Goal: Task Accomplishment & Management: Use online tool/utility

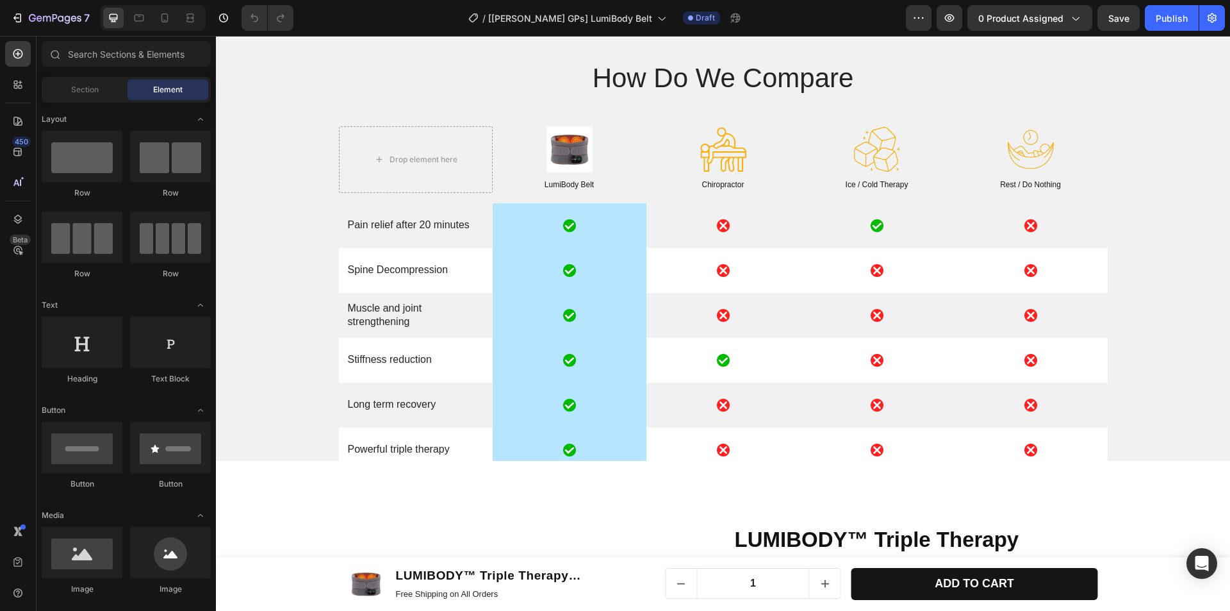
scroll to position [4292, 0]
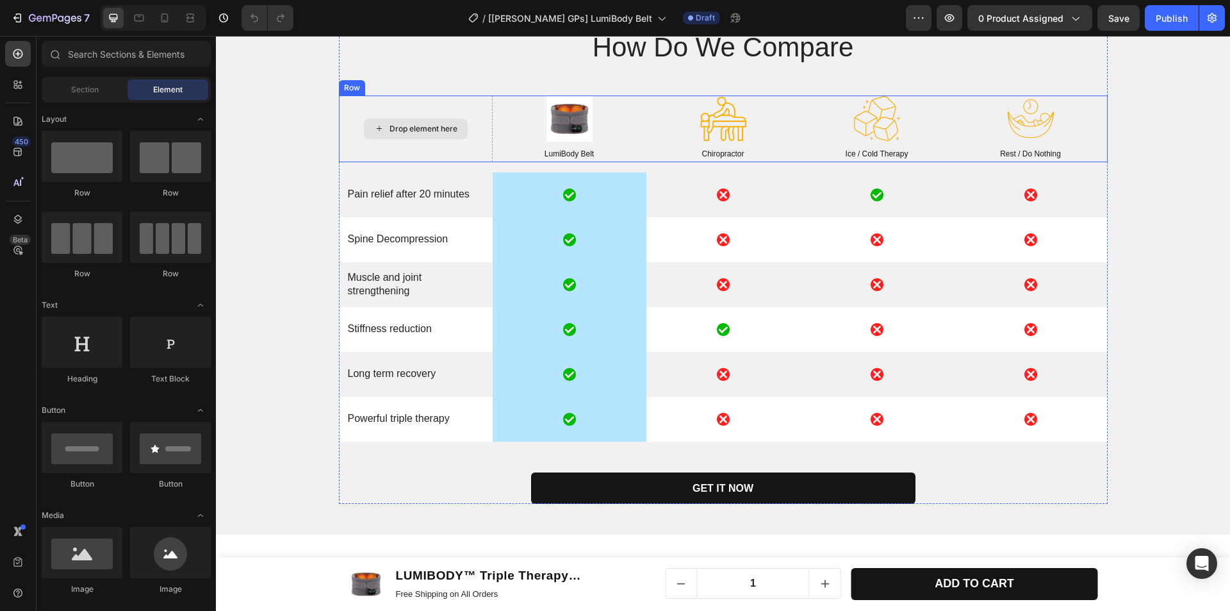
click at [473, 147] on div "Drop element here" at bounding box center [416, 128] width 154 height 66
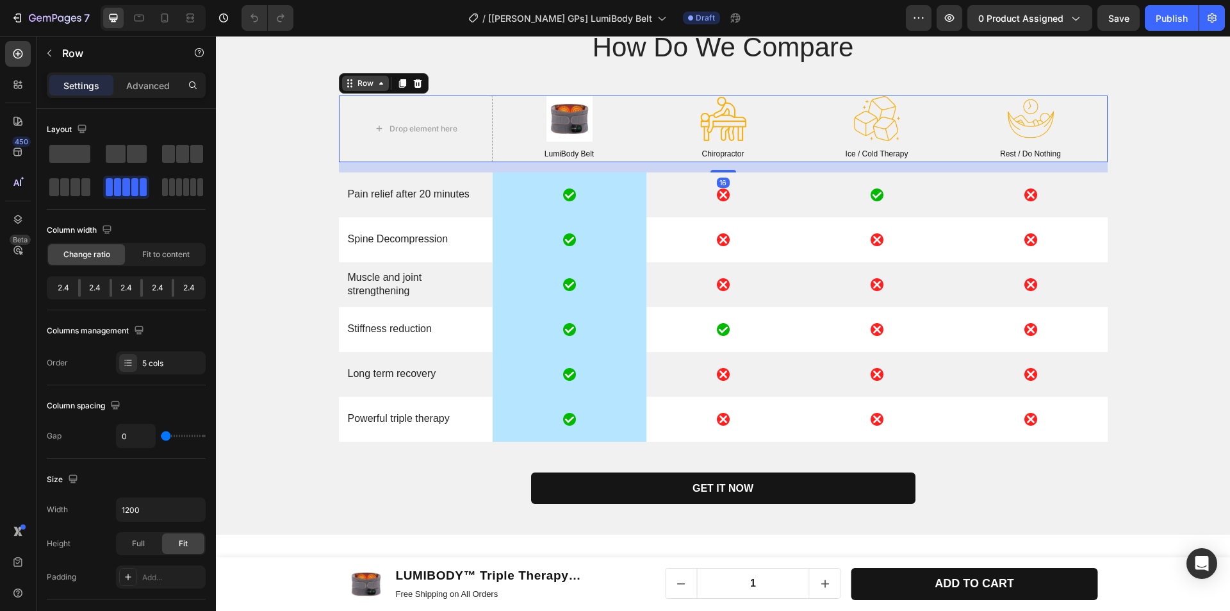
click at [355, 78] on div "Row" at bounding box center [365, 84] width 21 height 12
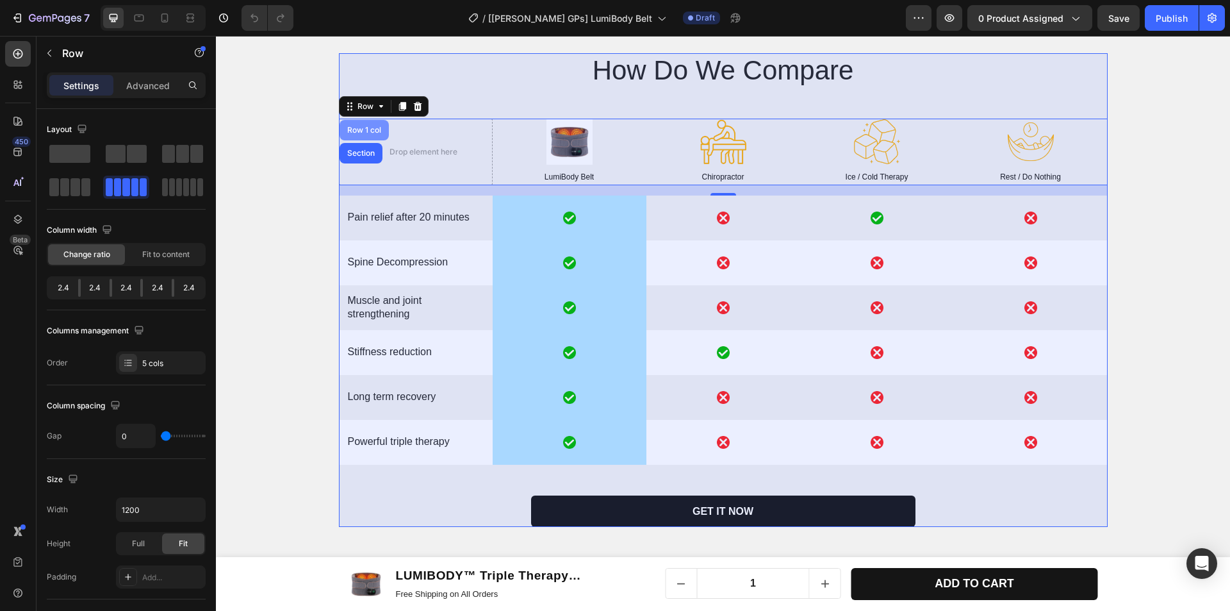
click at [359, 134] on div "Row 1 col" at bounding box center [364, 130] width 39 height 8
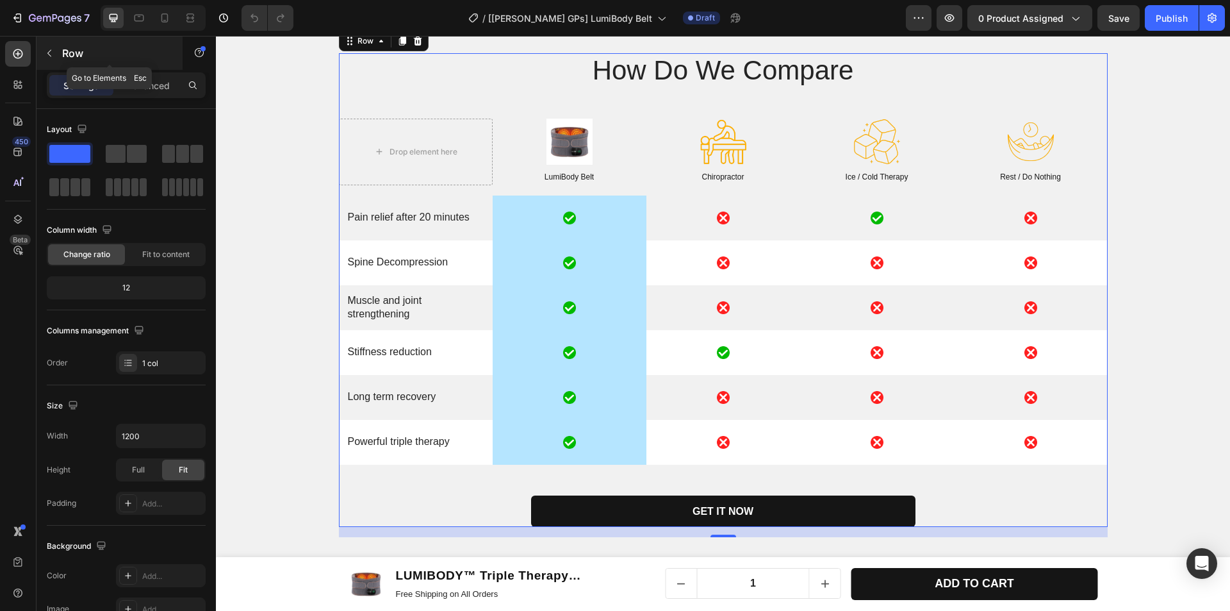
click at [49, 54] on icon "button" at bounding box center [49, 53] width 4 height 7
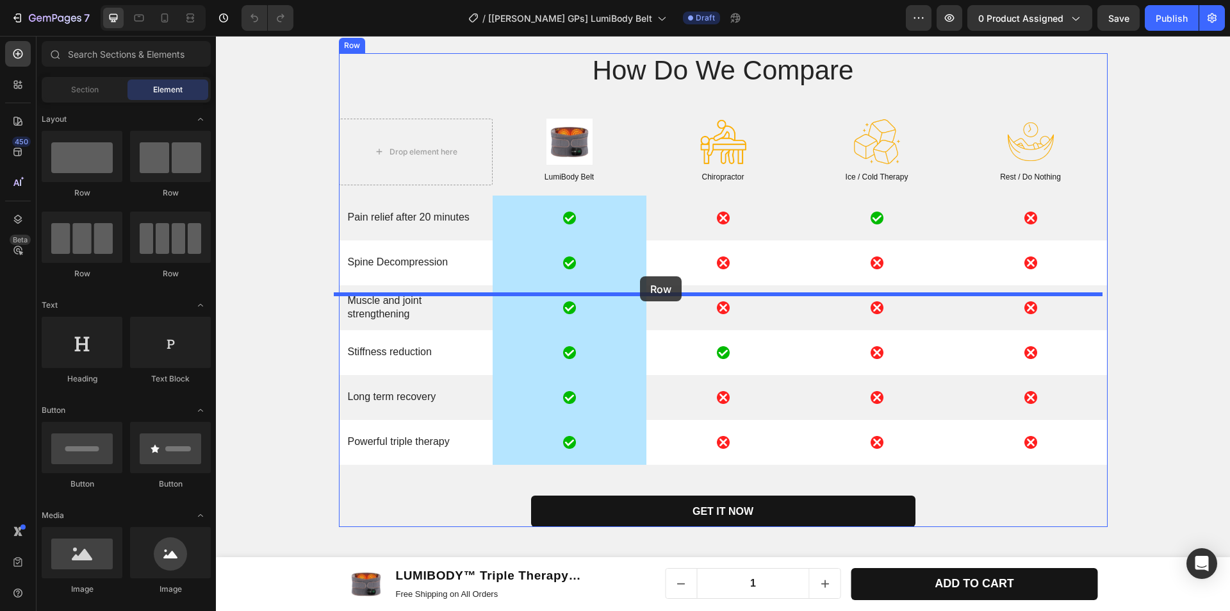
drag, startPoint x: 302, startPoint y: 203, endPoint x: 640, endPoint y: 276, distance: 346.0
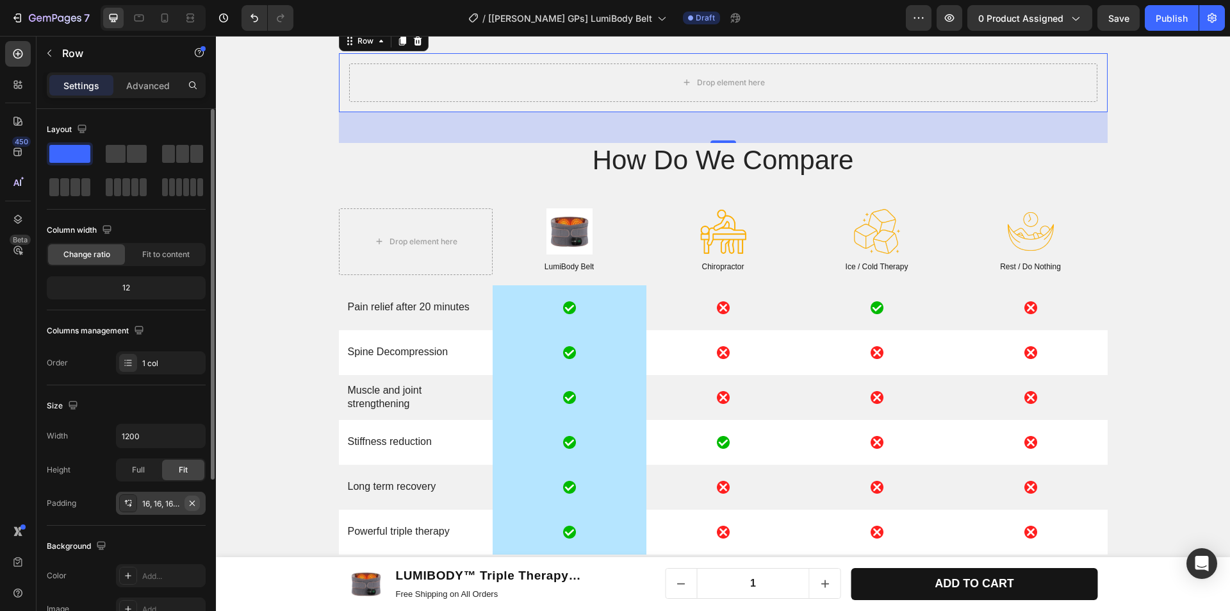
click at [193, 505] on icon "button" at bounding box center [192, 503] width 10 height 10
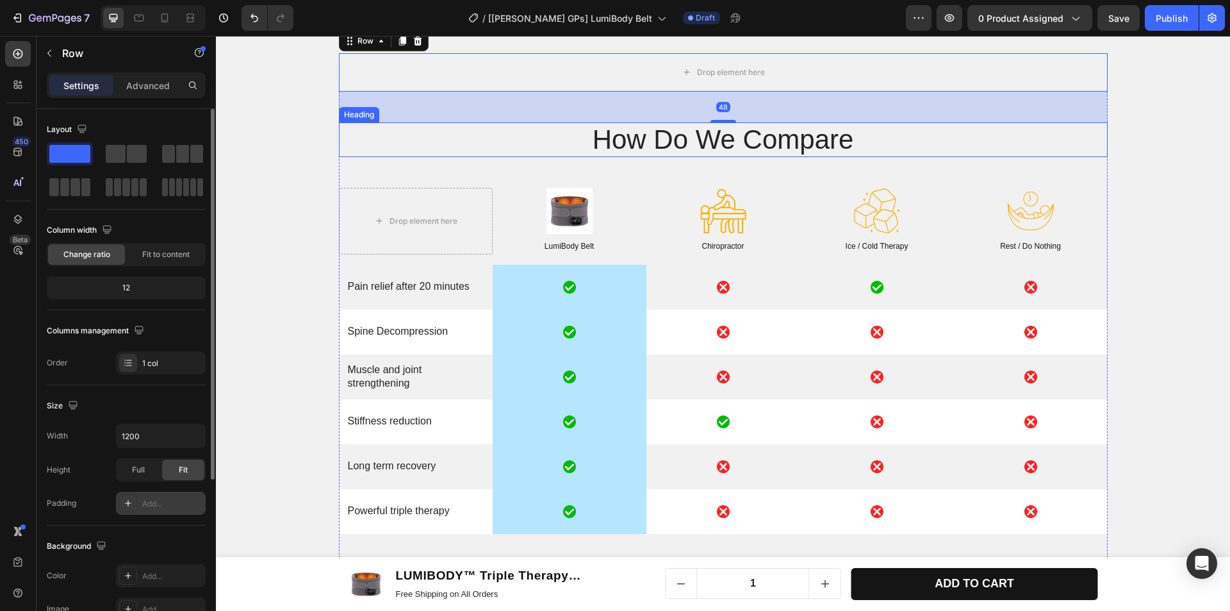
click at [660, 157] on h2 "How Do We Compare" at bounding box center [723, 139] width 769 height 35
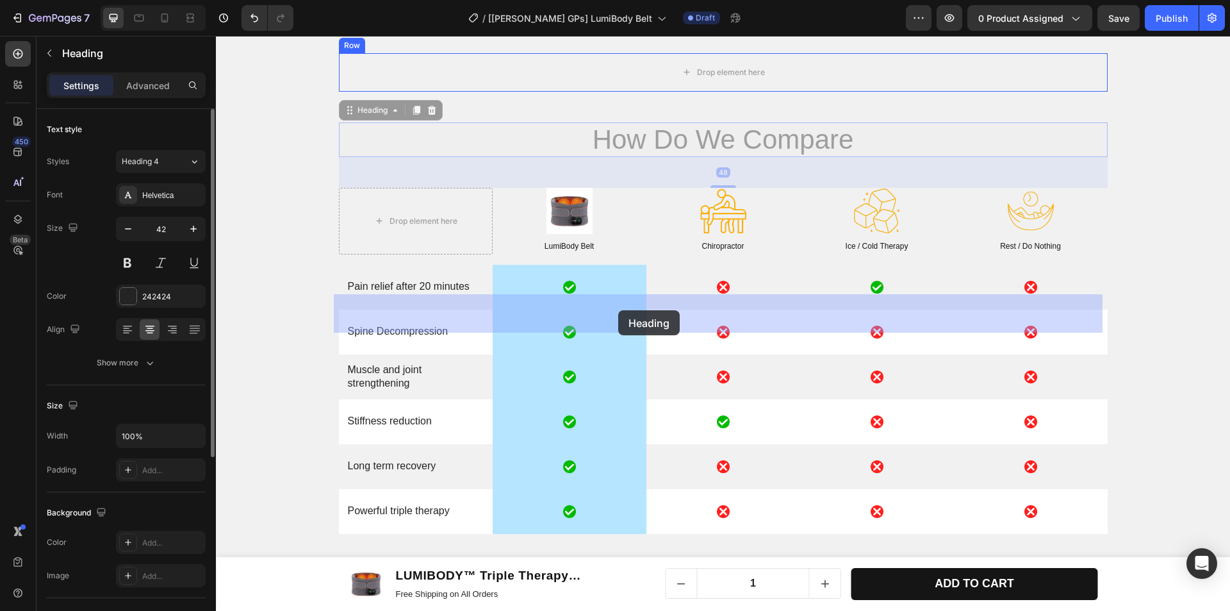
drag, startPoint x: 355, startPoint y: 353, endPoint x: 597, endPoint y: 321, distance: 244.3
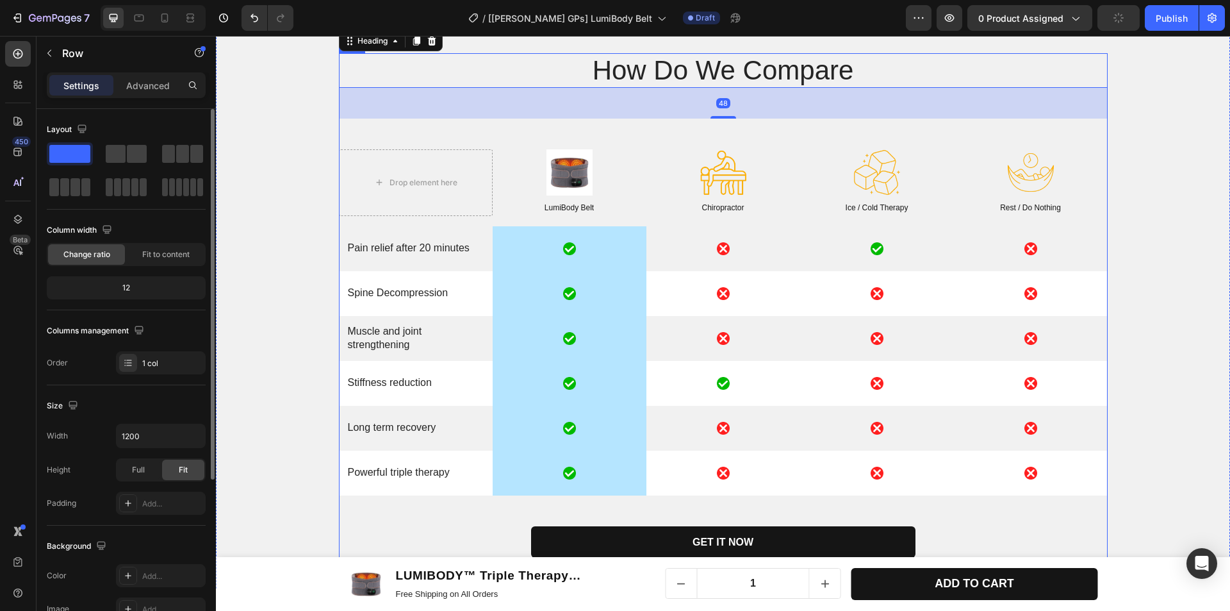
click at [426, 375] on div "How Do We Compare Heading 48 Row Drop element here Image LumiBody Belt Text Blo…" at bounding box center [723, 305] width 769 height 504
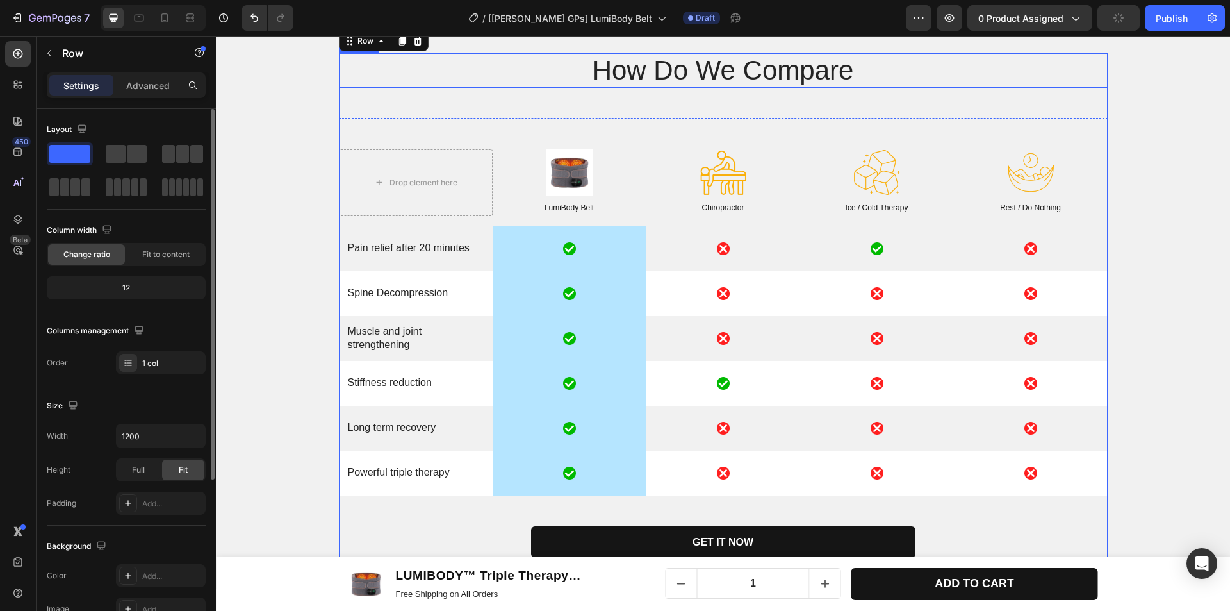
click at [503, 88] on h2 "How Do We Compare" at bounding box center [723, 70] width 769 height 35
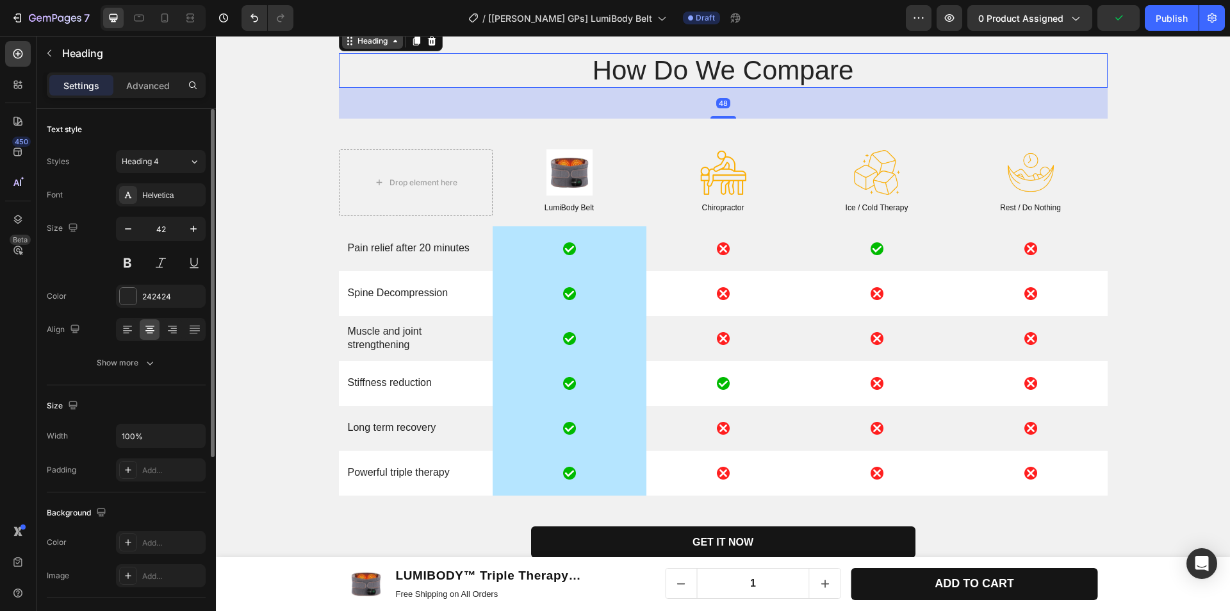
click at [378, 47] on div "Heading" at bounding box center [372, 41] width 35 height 12
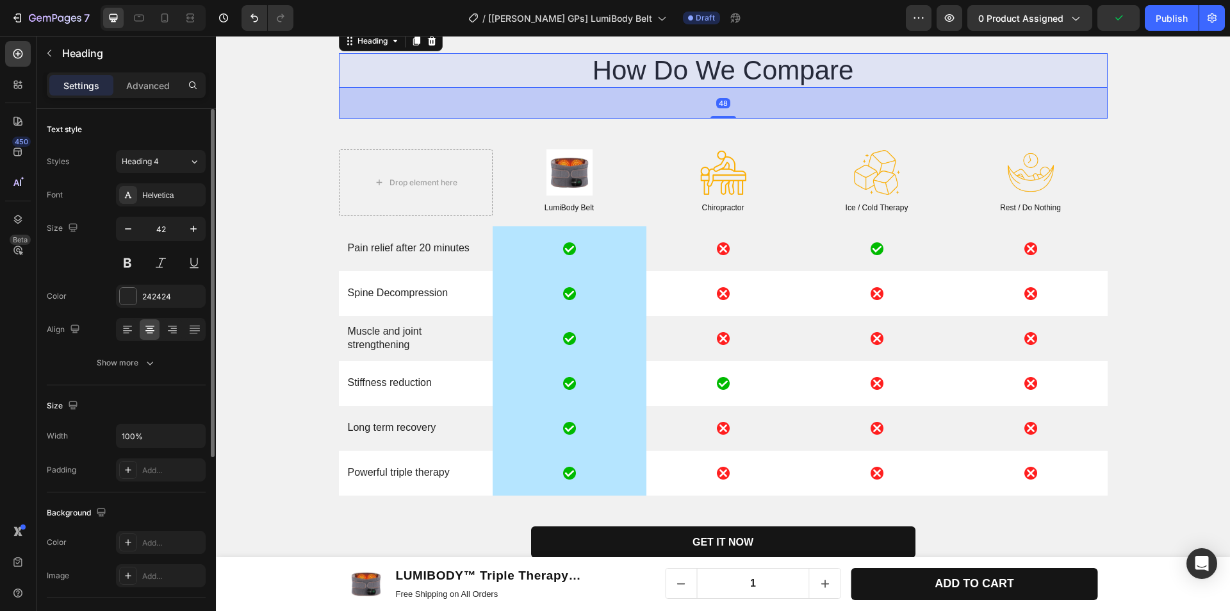
click at [362, 22] on div "Row 1 col" at bounding box center [364, 19] width 39 height 8
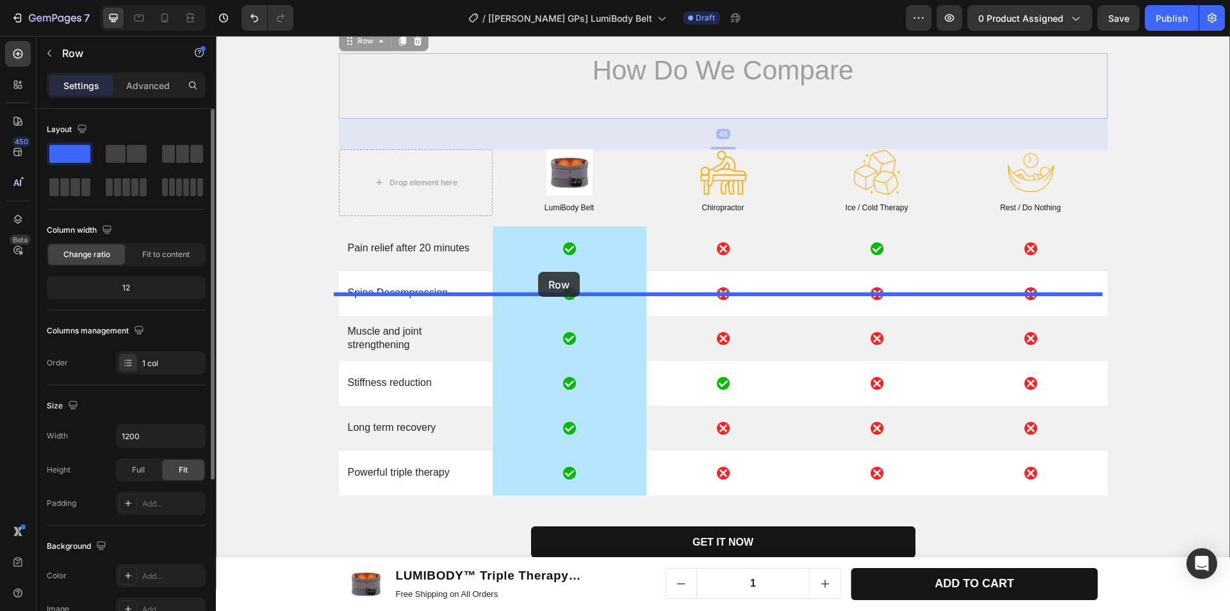
drag, startPoint x: 348, startPoint y: 282, endPoint x: 538, endPoint y: 272, distance: 189.9
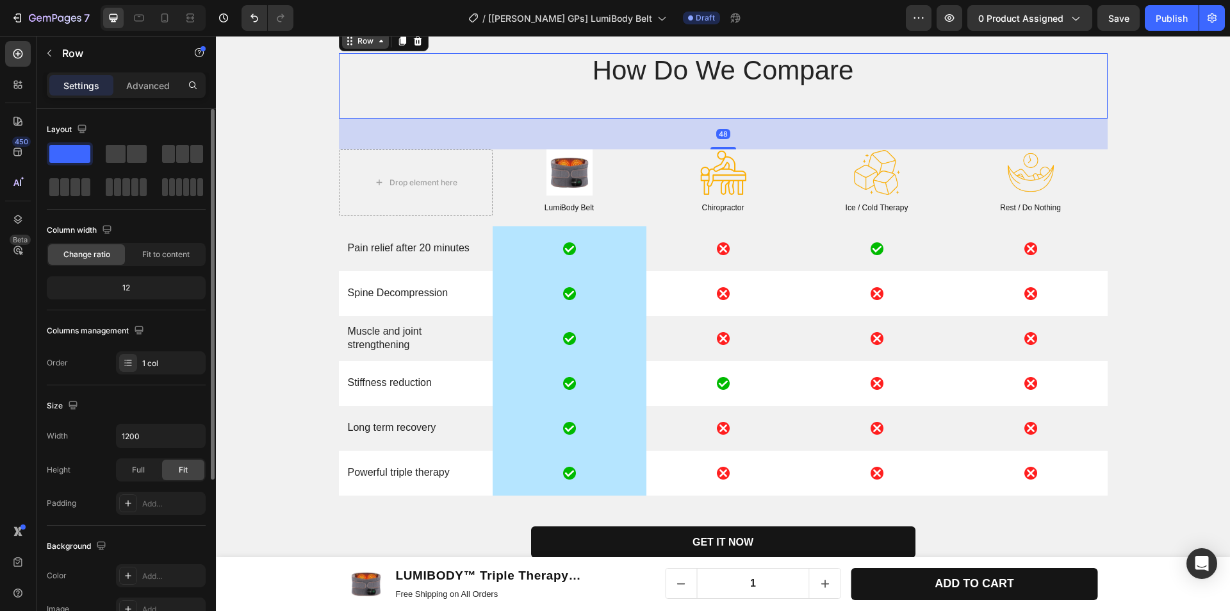
click at [368, 47] on div "Row" at bounding box center [365, 41] width 21 height 12
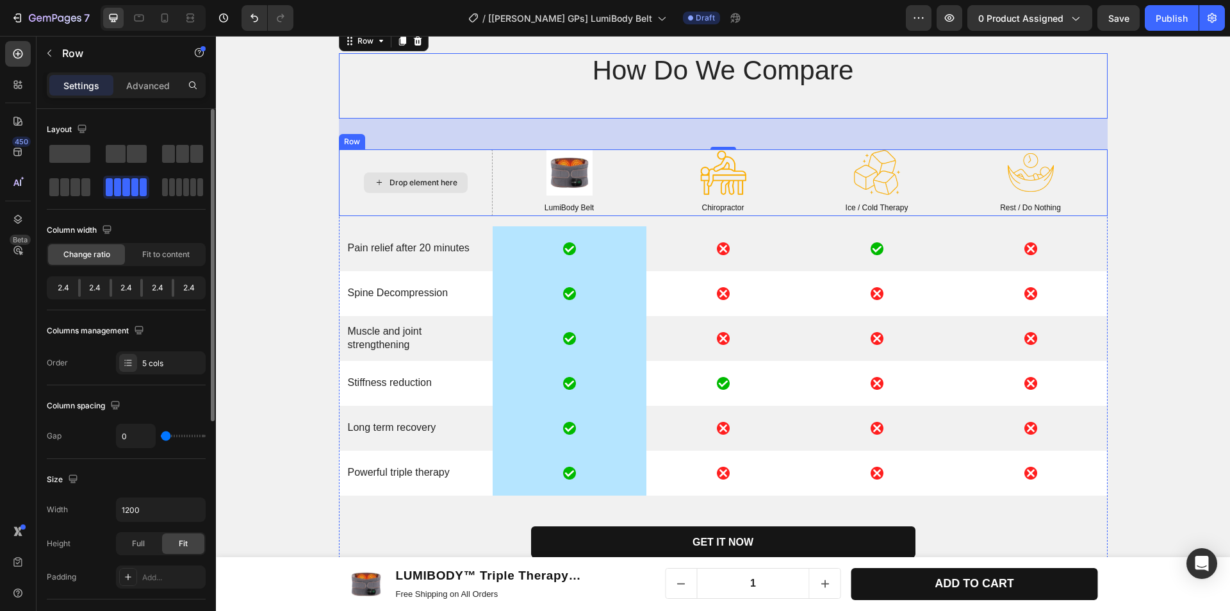
click at [464, 215] on div "Drop element here" at bounding box center [416, 182] width 154 height 66
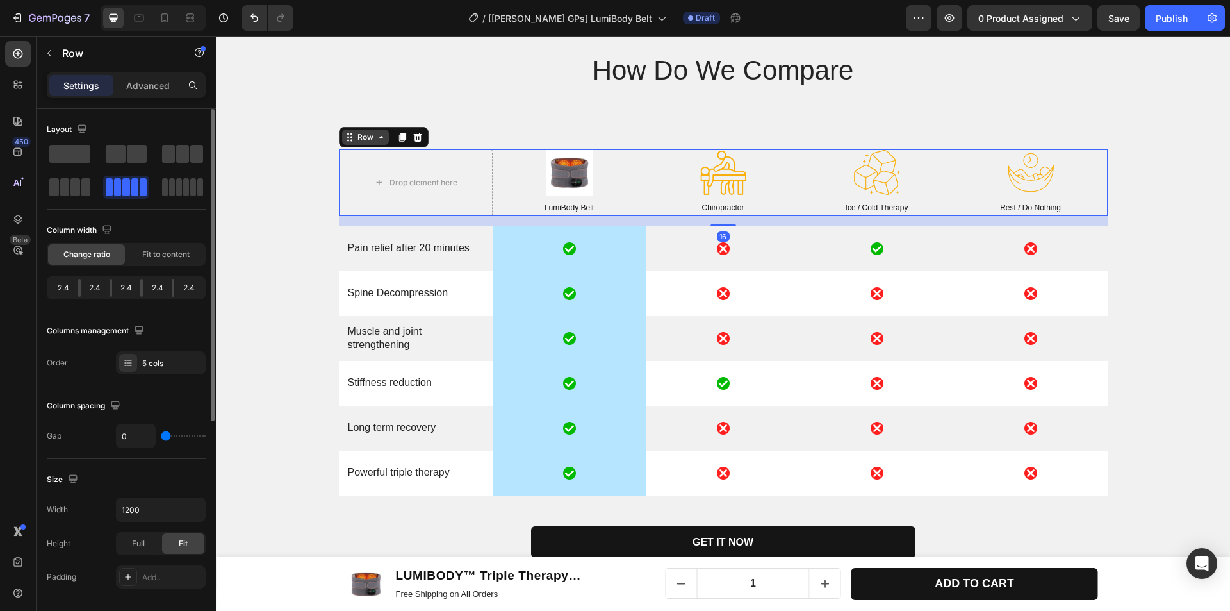
click at [368, 143] on div "Row" at bounding box center [365, 137] width 21 height 12
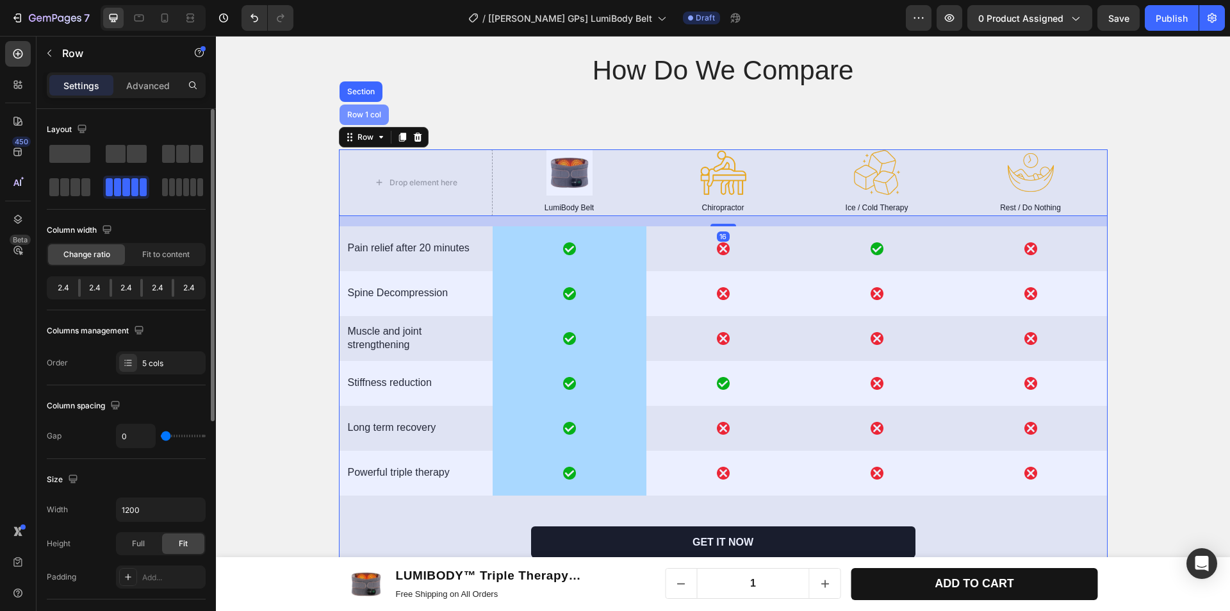
click at [357, 125] on div "Row 1 col" at bounding box center [364, 114] width 49 height 20
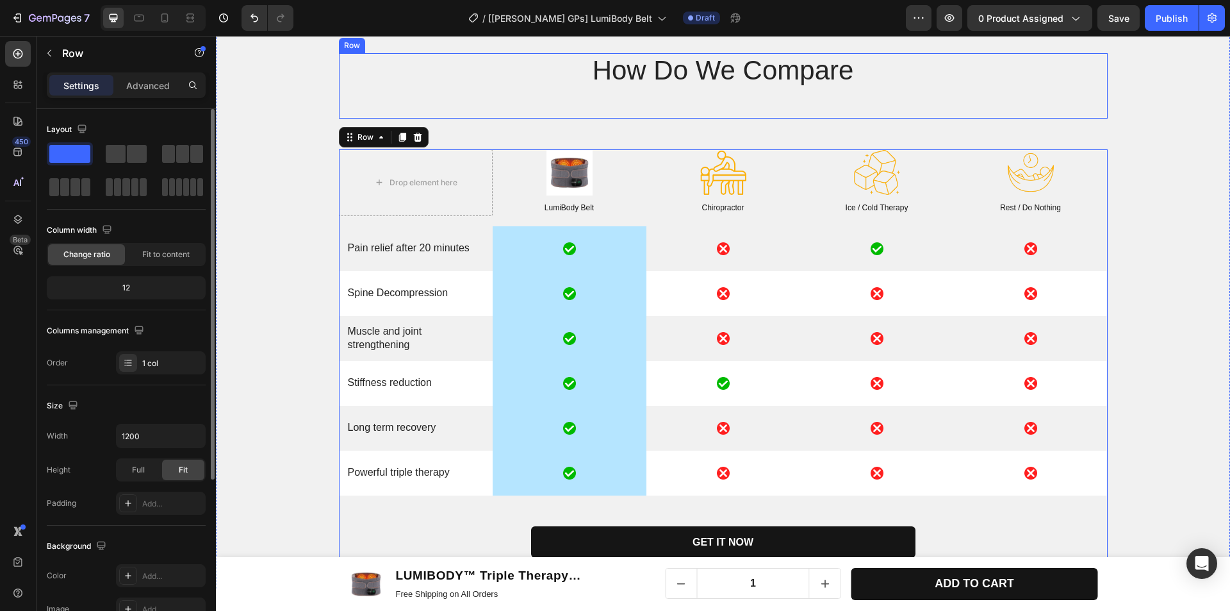
click at [598, 119] on div "How Do We Compare Heading" at bounding box center [723, 85] width 769 height 65
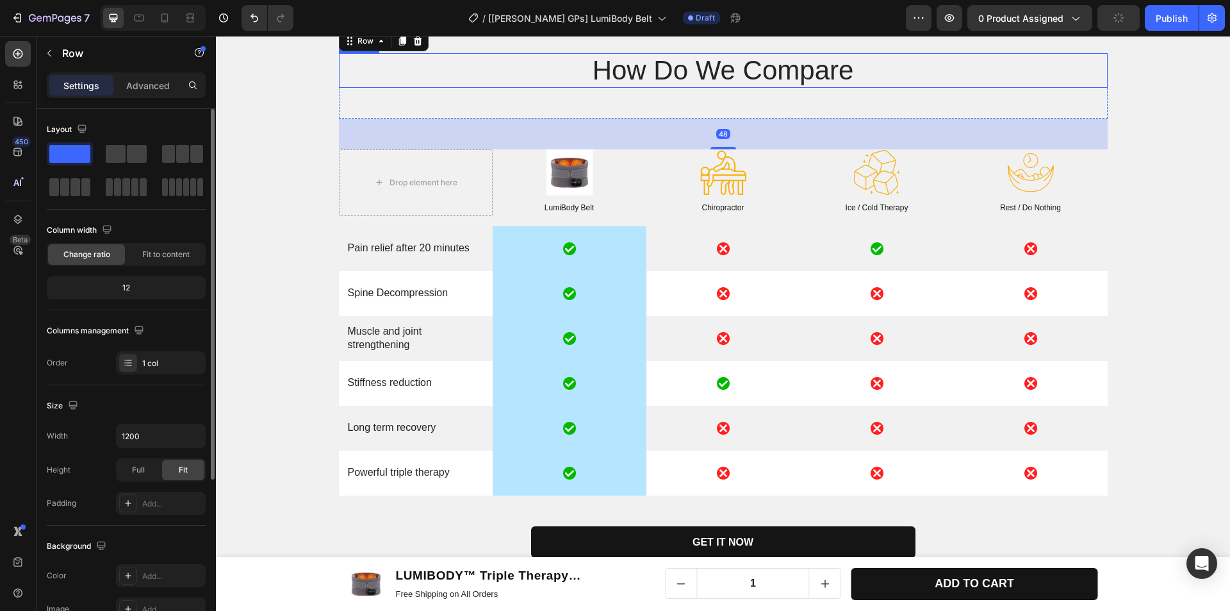
click at [638, 88] on h2 "How Do We Compare" at bounding box center [723, 70] width 769 height 35
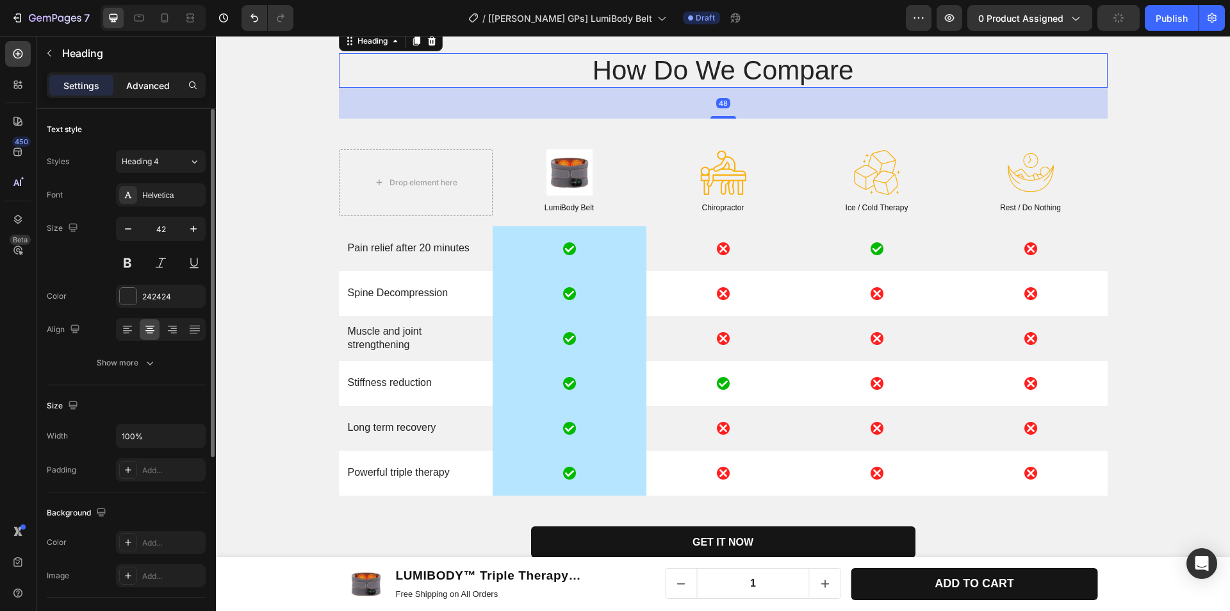
click at [149, 88] on p "Advanced" at bounding box center [148, 85] width 44 height 13
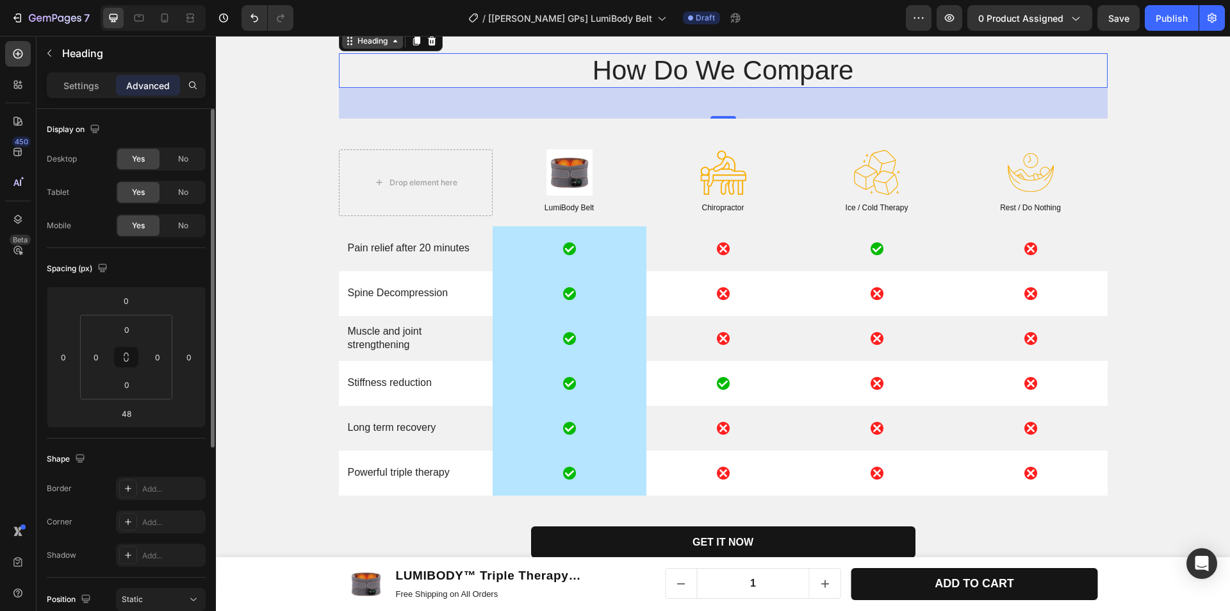
click at [355, 47] on div "Heading" at bounding box center [372, 41] width 35 height 12
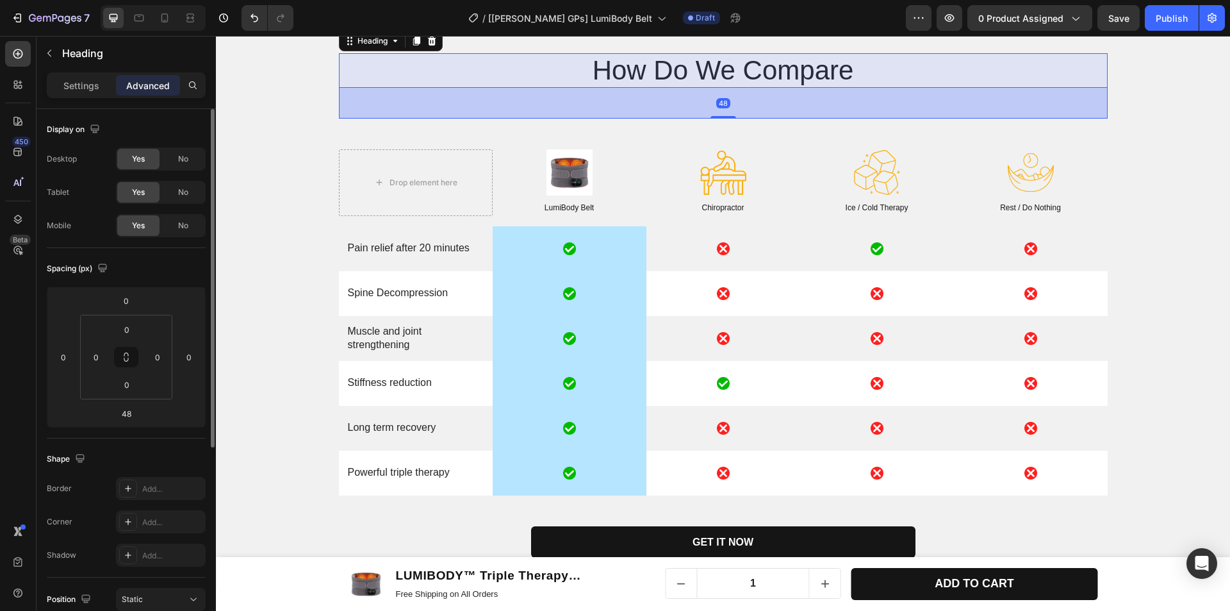
click at [355, 22] on div "Row 1 col" at bounding box center [364, 19] width 39 height 8
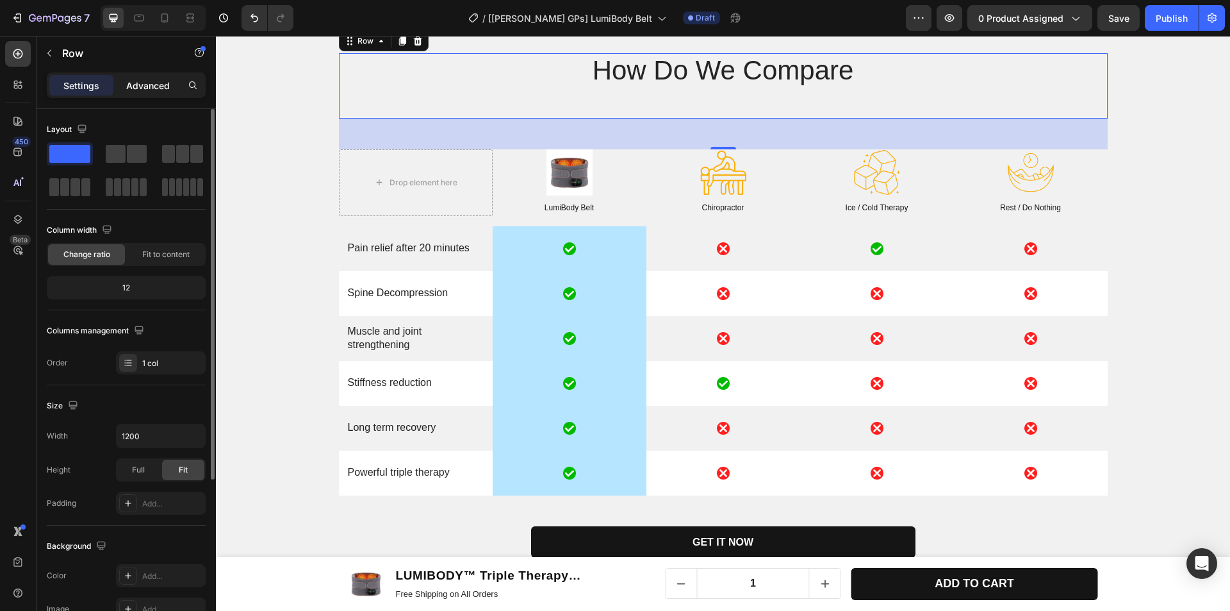
click at [154, 86] on p "Advanced" at bounding box center [148, 85] width 44 height 13
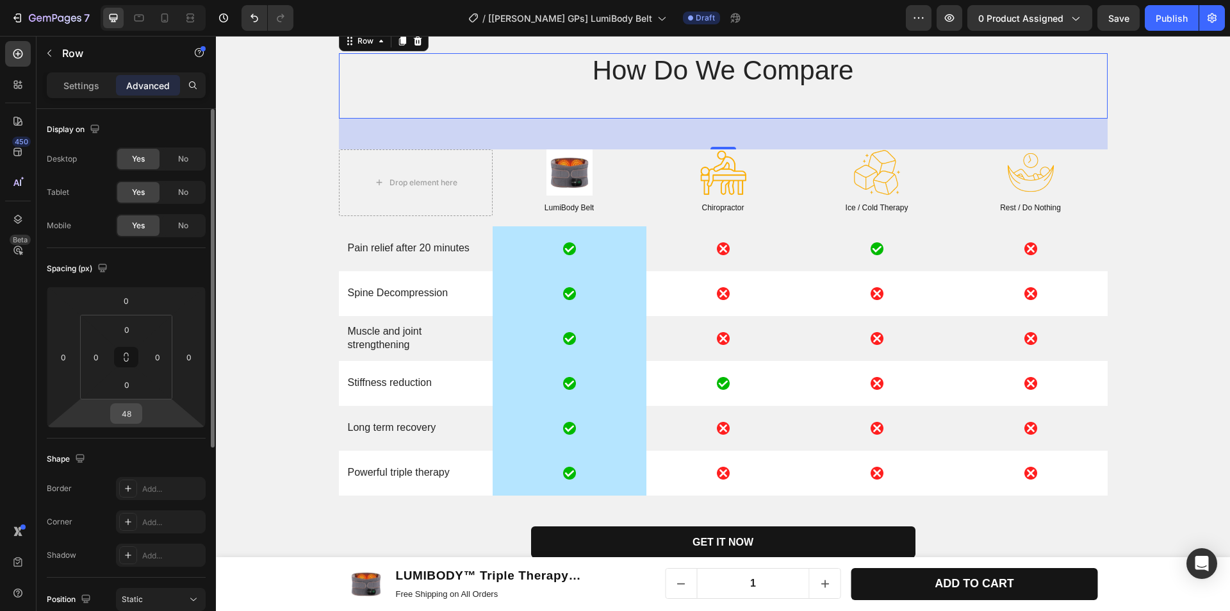
click at [126, 418] on input "48" at bounding box center [126, 413] width 26 height 19
type input "0"
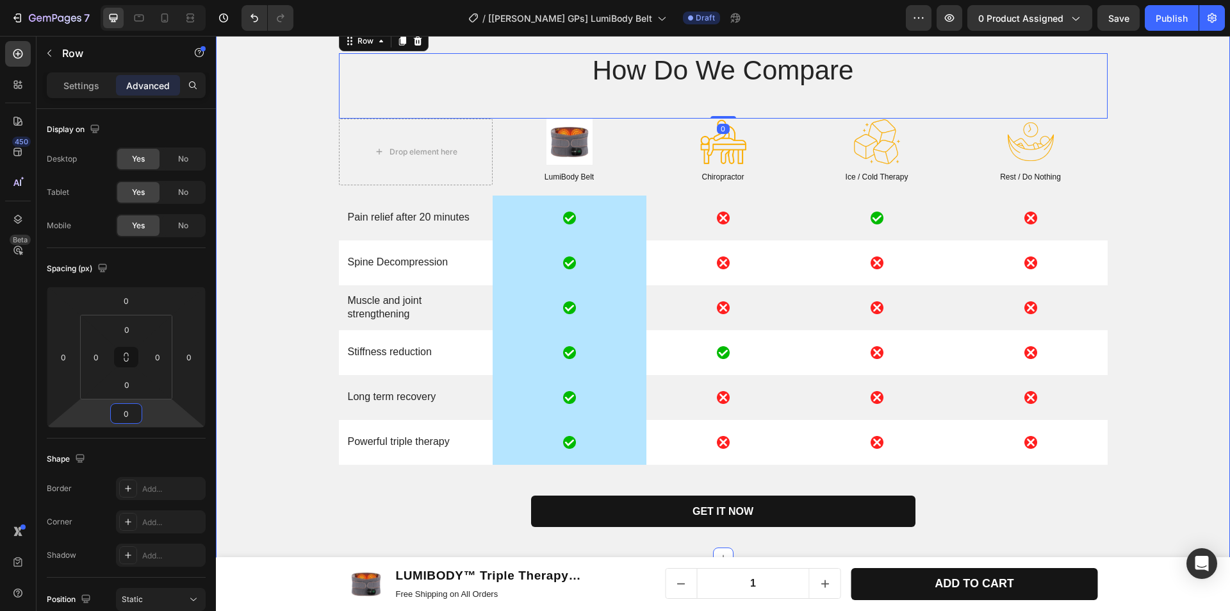
click at [263, 391] on div "How Do We Compare Heading Row 0 Drop element here Image LumiBody Belt Text Bloc…" at bounding box center [722, 295] width 995 height 484
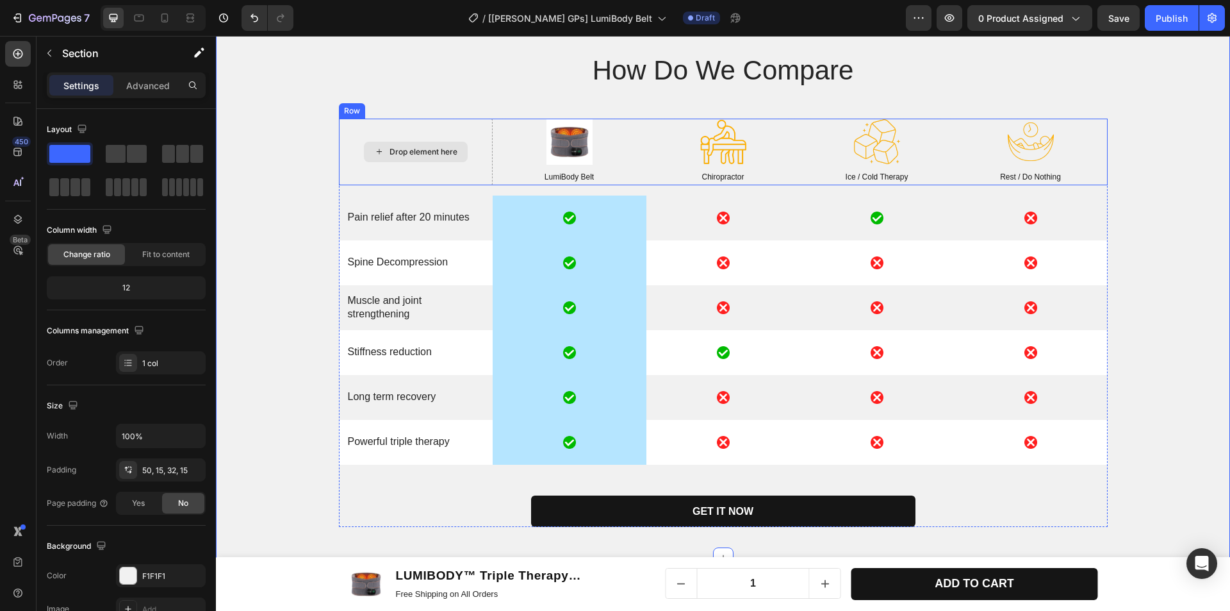
click at [473, 184] on div "Drop element here" at bounding box center [416, 152] width 154 height 66
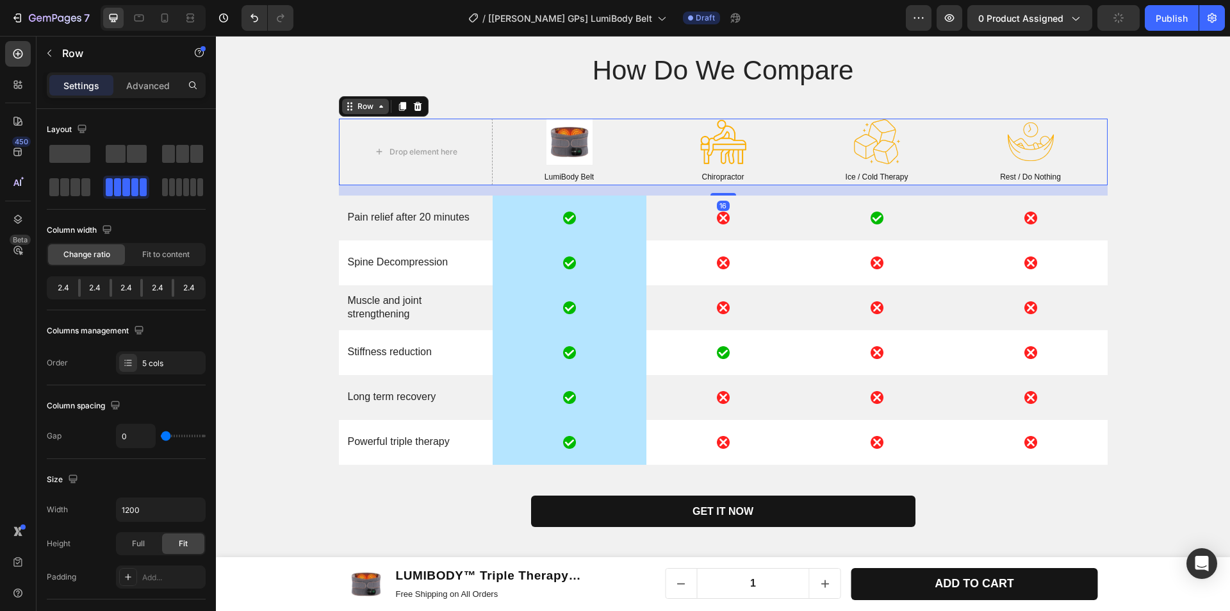
click at [365, 112] on div "Row" at bounding box center [365, 107] width 21 height 12
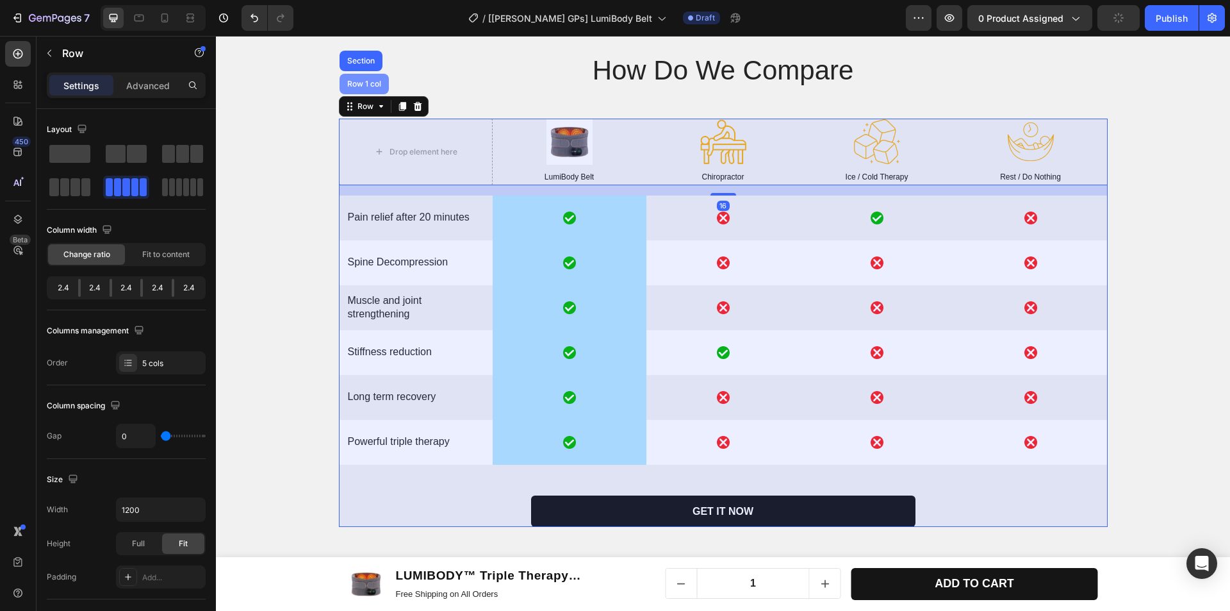
click at [365, 88] on div "Row 1 col" at bounding box center [364, 84] width 39 height 8
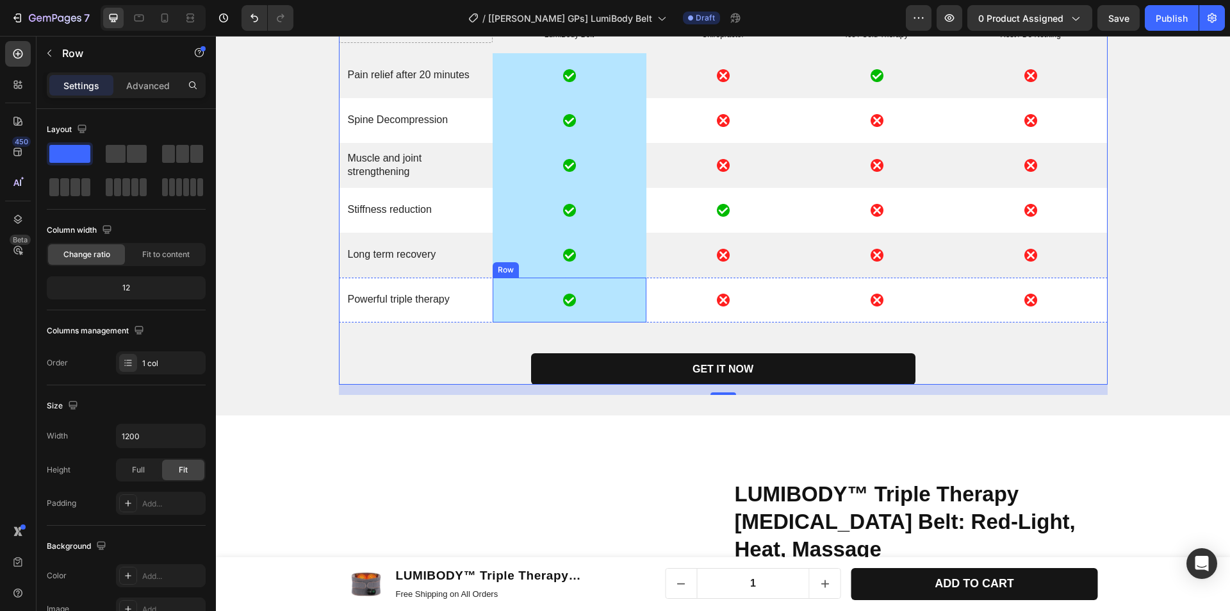
scroll to position [4676, 0]
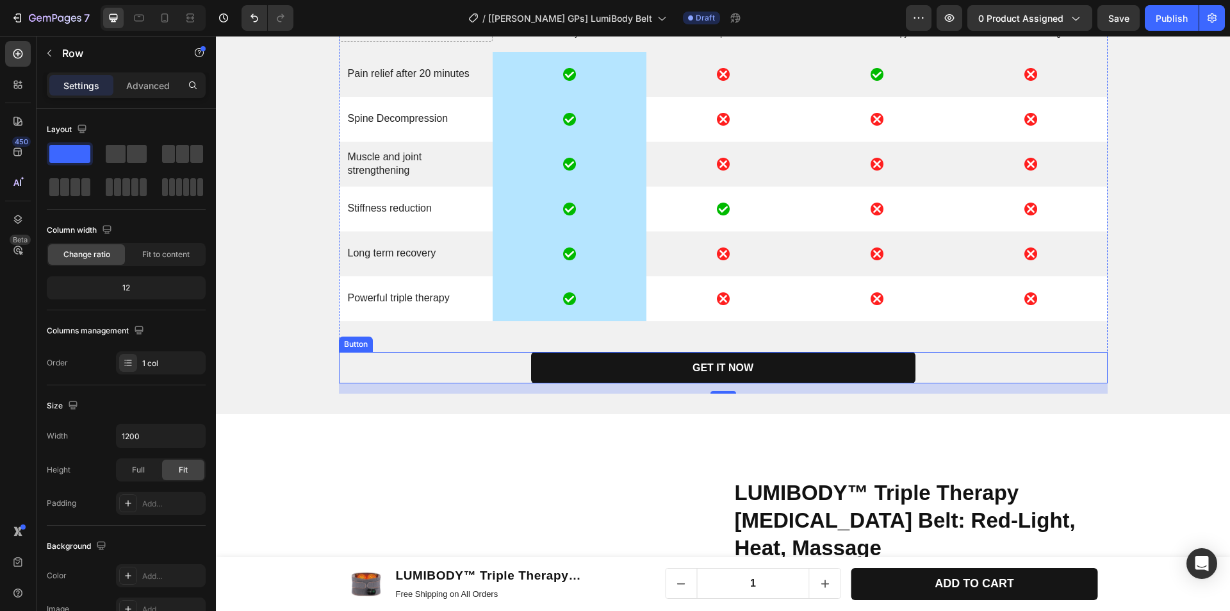
click at [480, 369] on div "GET IT NOW Button" at bounding box center [723, 368] width 769 height 32
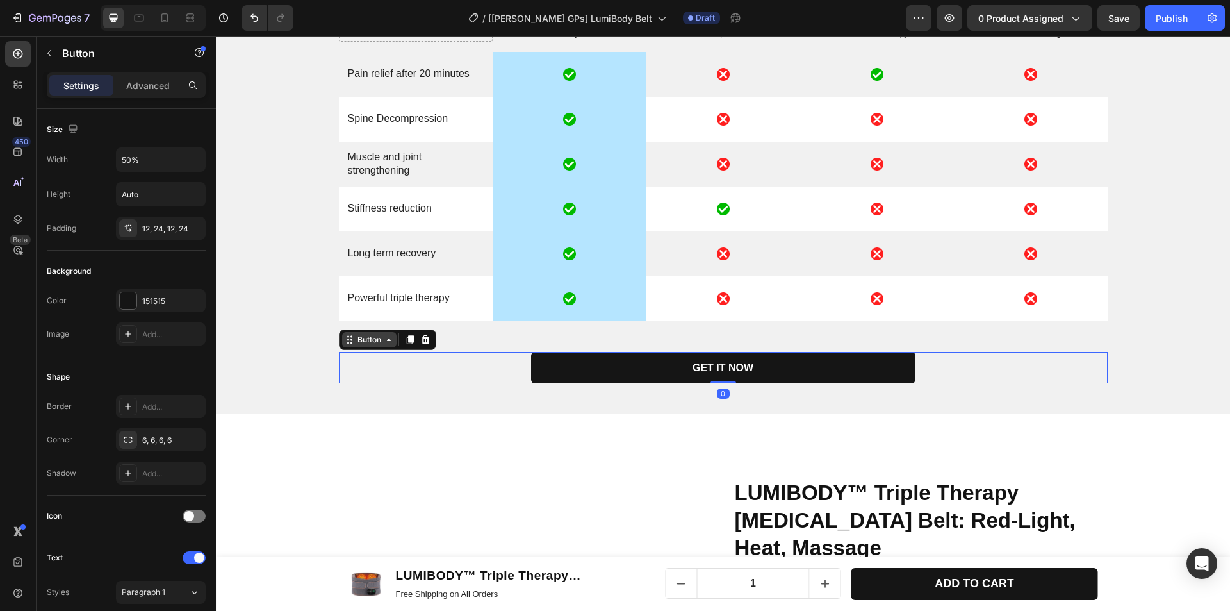
click at [384, 344] on icon at bounding box center [389, 339] width 10 height 10
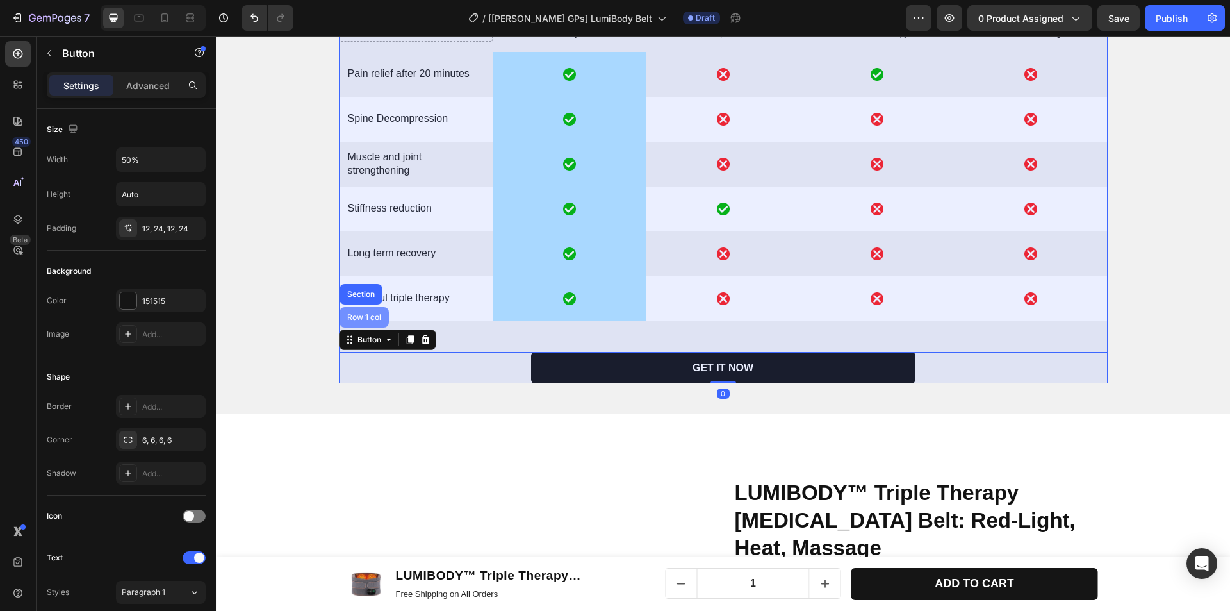
click at [361, 319] on div "Row 1 col" at bounding box center [364, 317] width 39 height 8
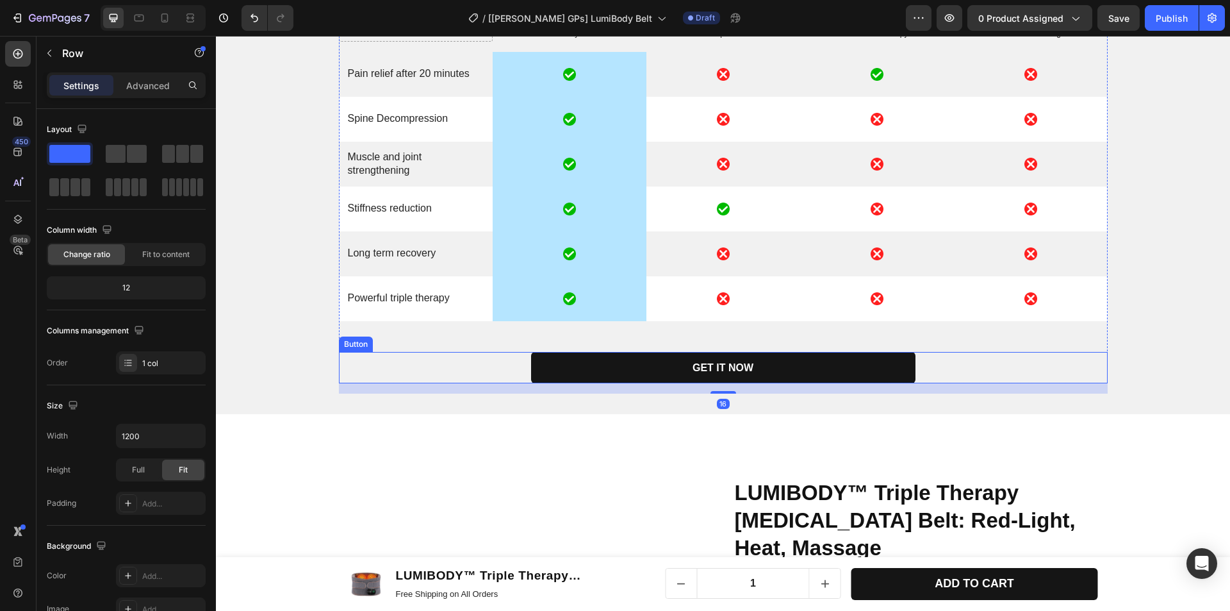
click at [445, 369] on div "GET IT NOW Button" at bounding box center [723, 368] width 769 height 32
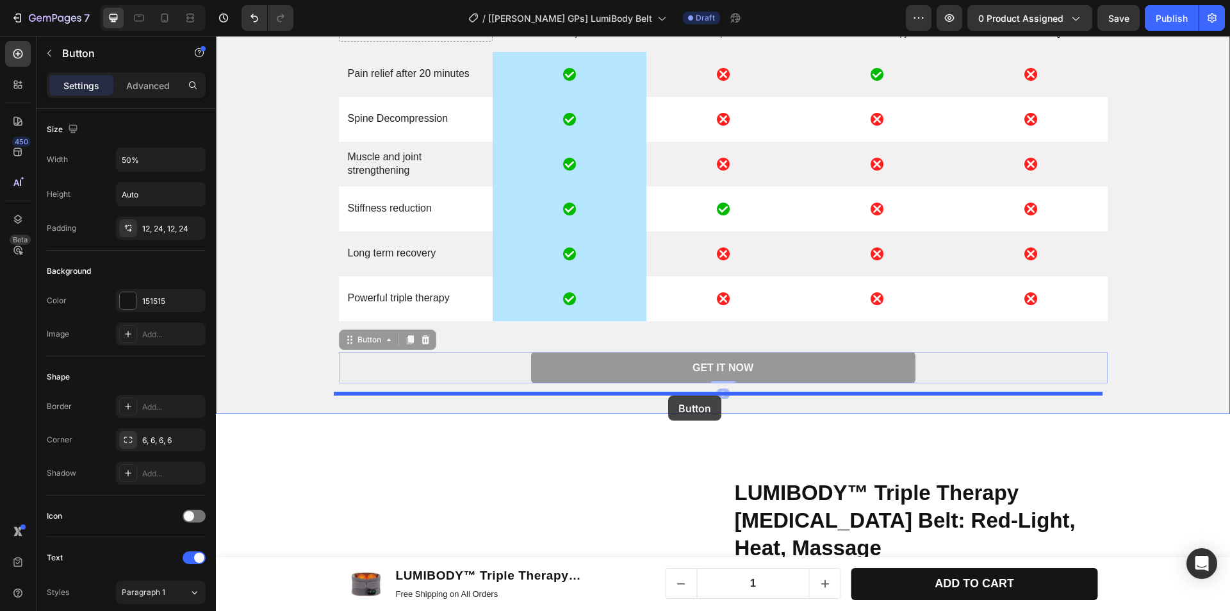
drag, startPoint x: 359, startPoint y: 340, endPoint x: 668, endPoint y: 395, distance: 313.7
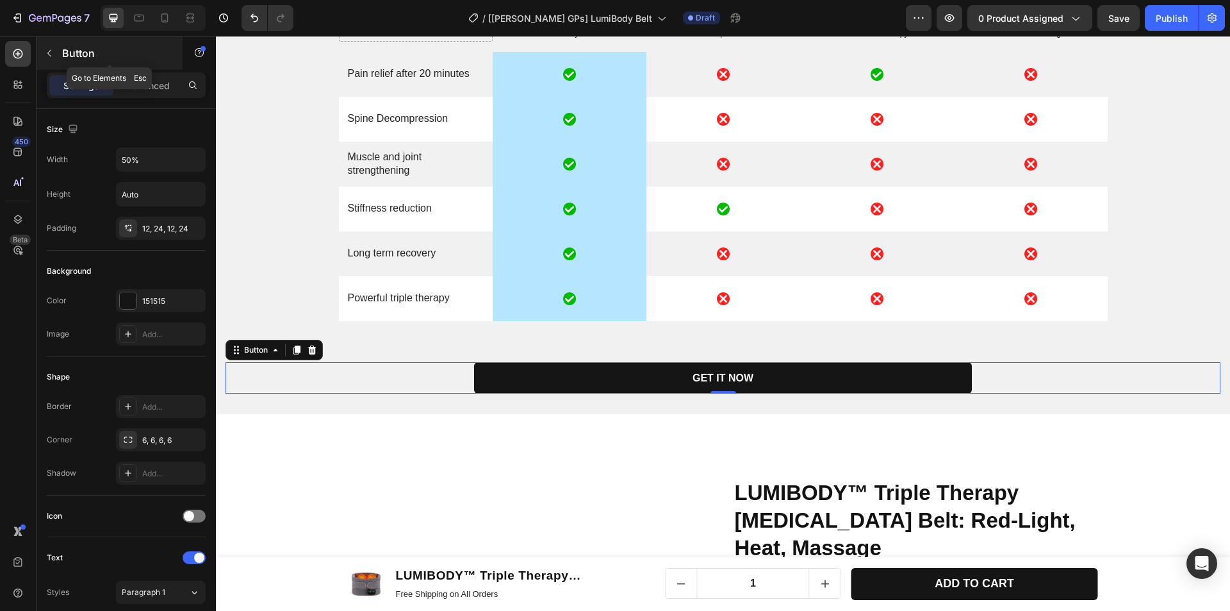
click at [51, 55] on icon "button" at bounding box center [49, 53] width 10 height 10
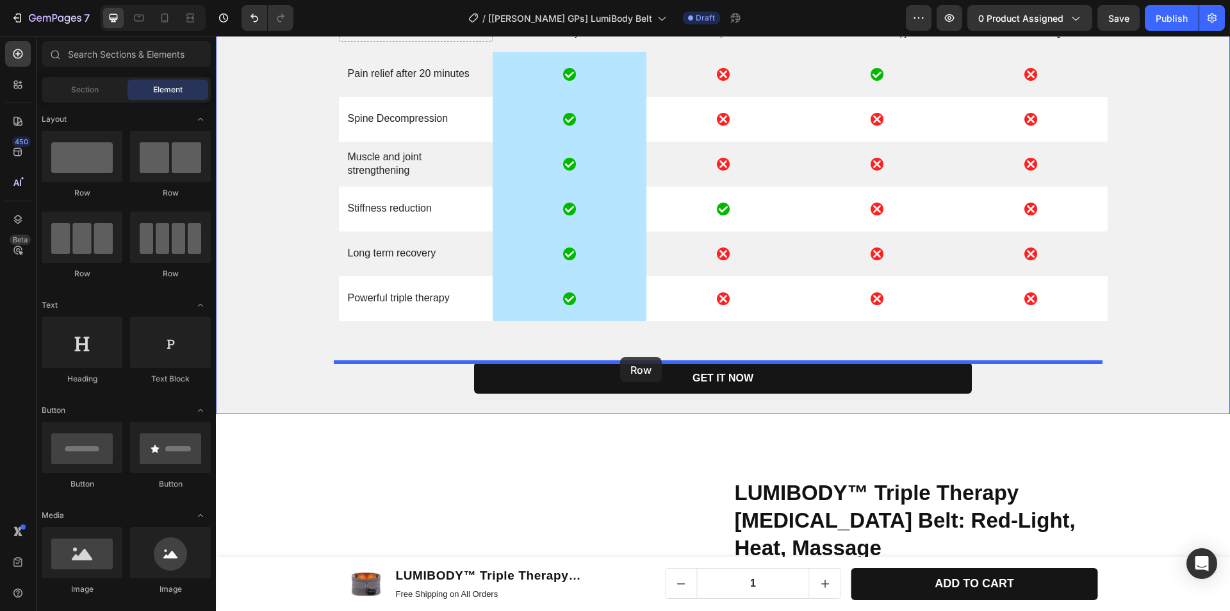
drag, startPoint x: 289, startPoint y: 197, endPoint x: 620, endPoint y: 357, distance: 367.6
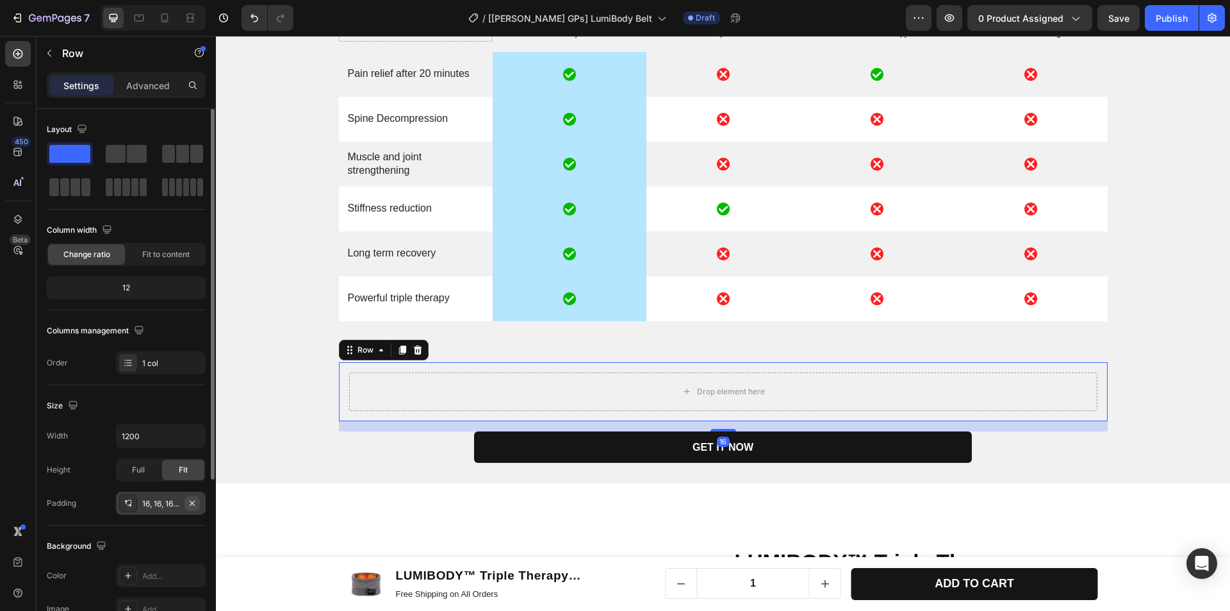
drag, startPoint x: 194, startPoint y: 500, endPoint x: 20, endPoint y: 462, distance: 178.4
click at [194, 500] on icon "button" at bounding box center [192, 502] width 5 height 5
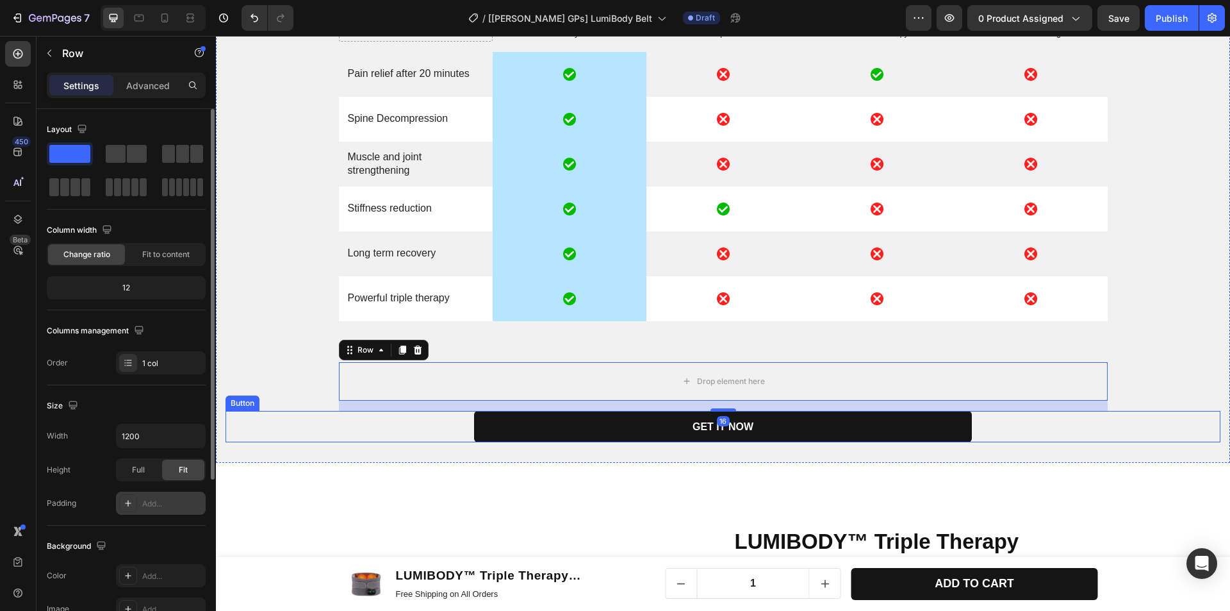
click at [444, 424] on div "GET IT NOW Button" at bounding box center [722, 427] width 995 height 32
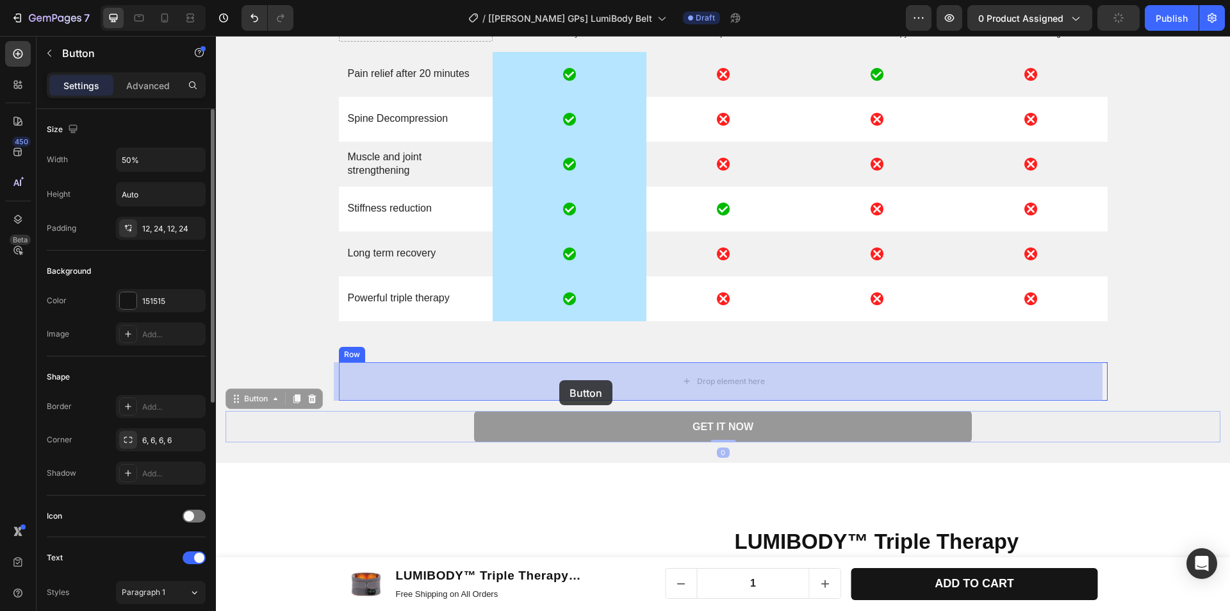
drag, startPoint x: 256, startPoint y: 402, endPoint x: 558, endPoint y: 381, distance: 302.5
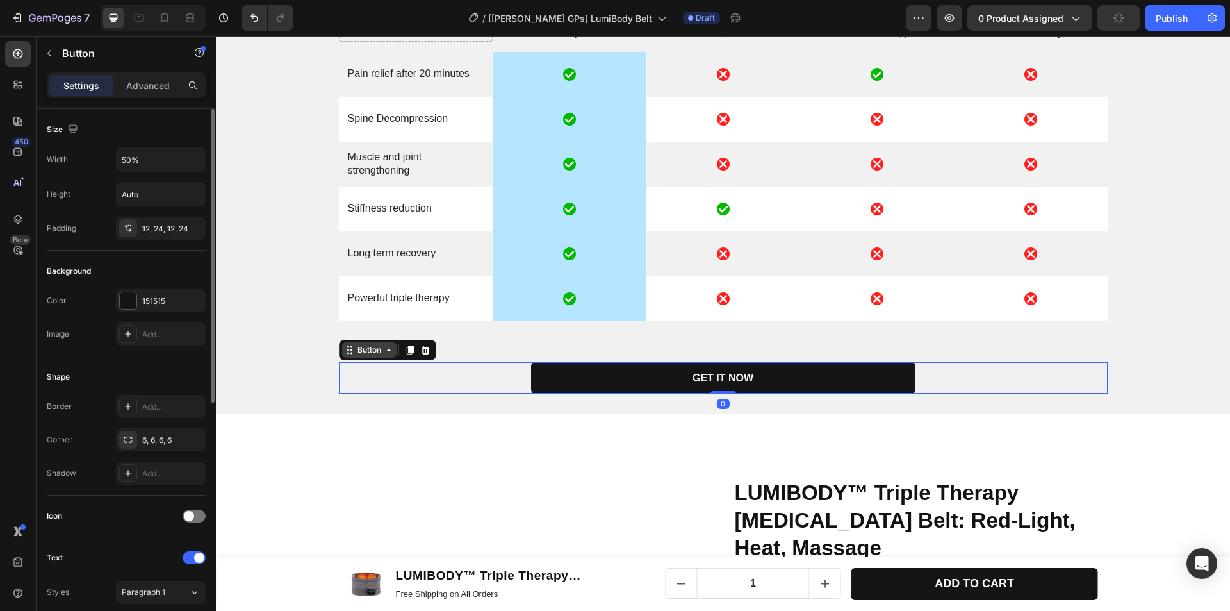
click at [363, 350] on div "Button" at bounding box center [369, 350] width 29 height 12
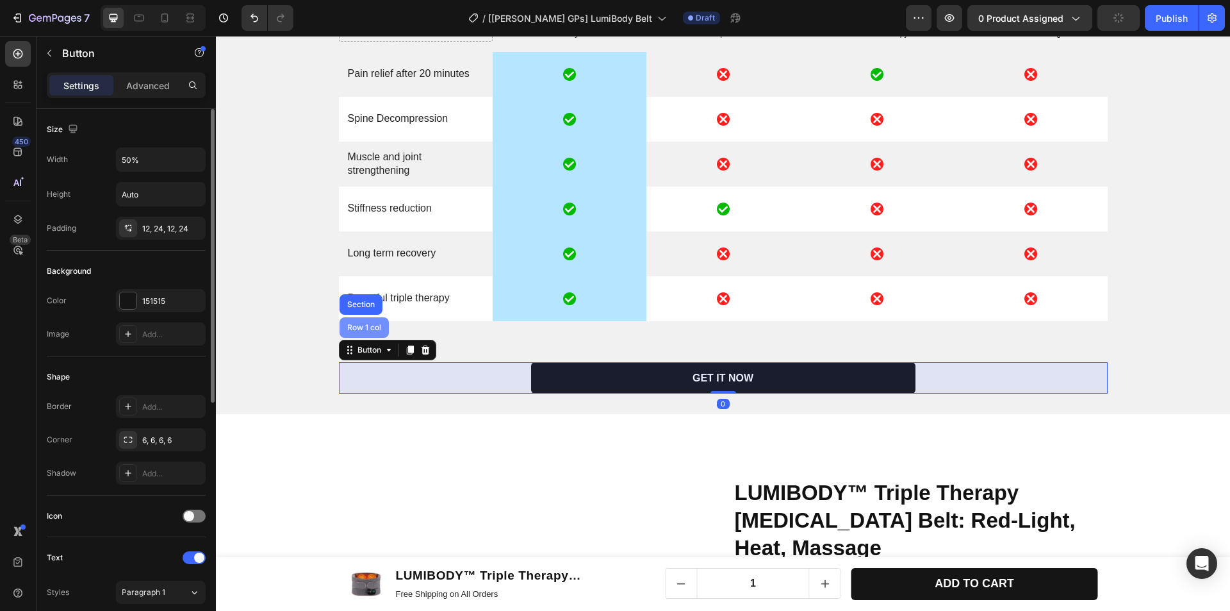
click at [363, 332] on div "Row 1 col" at bounding box center [364, 327] width 49 height 20
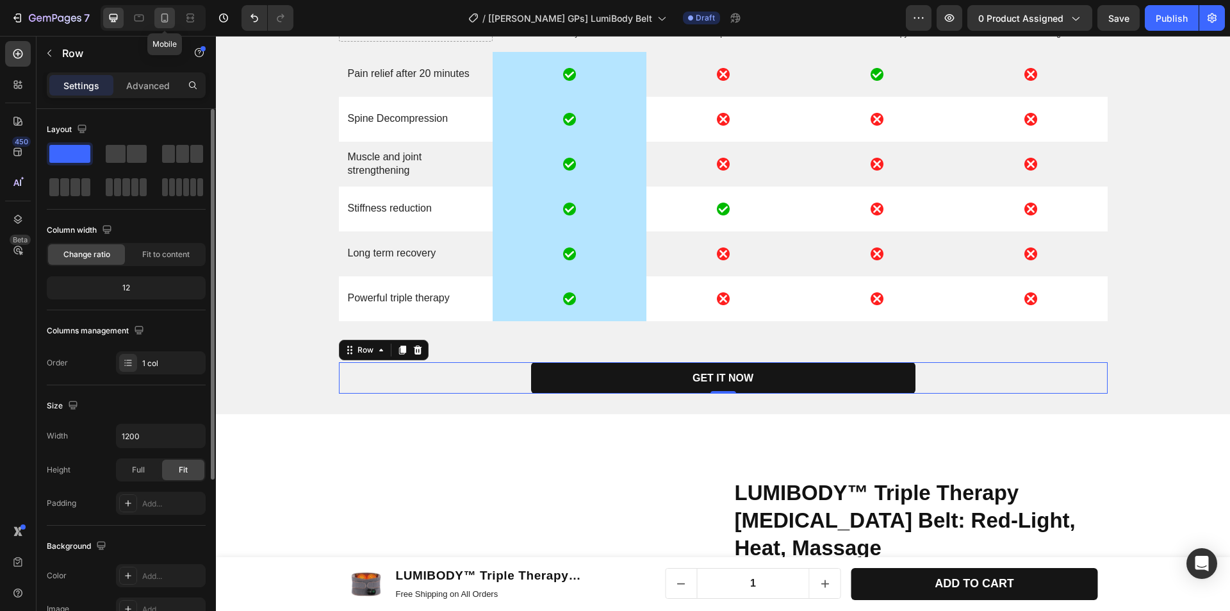
click at [168, 17] on icon at bounding box center [164, 17] width 7 height 9
type input "100%"
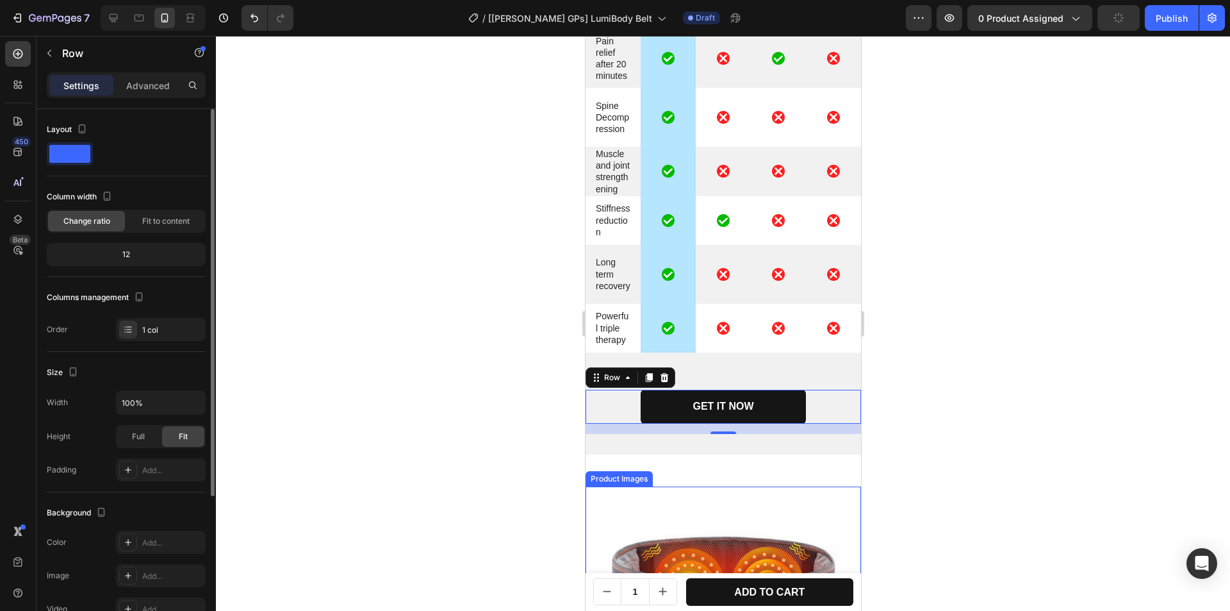
scroll to position [4760, 0]
click at [713, 376] on div "Image LumiBody Belt Text Block Image Chiropractor Text Block Image Ice / Cold T…" at bounding box center [722, 167] width 275 height 425
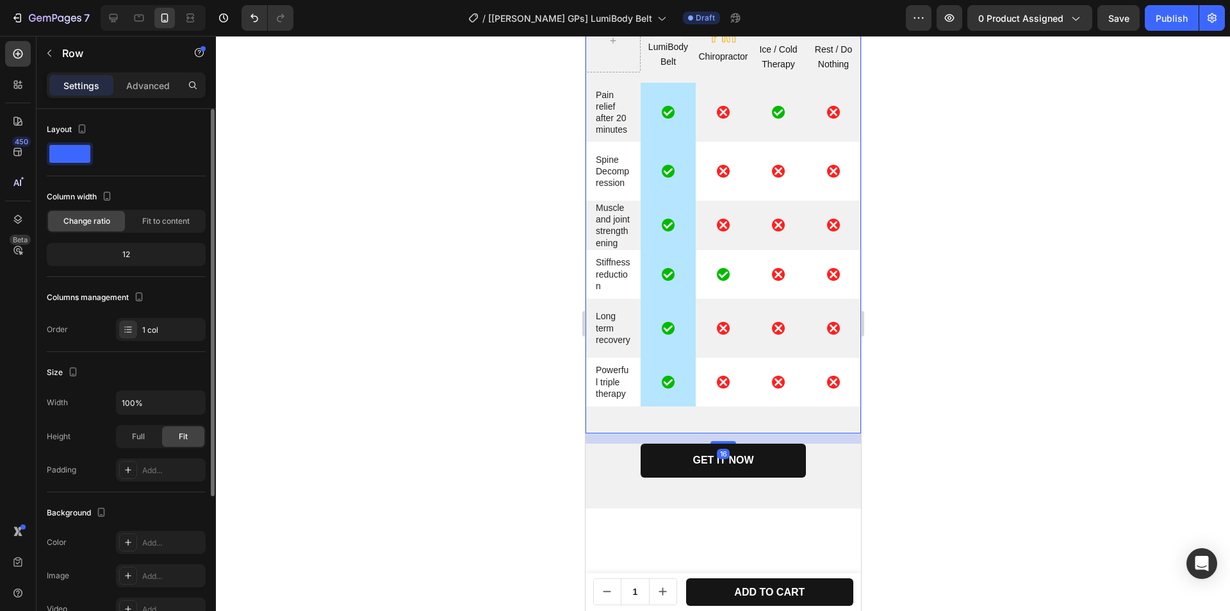
scroll to position [4568, 0]
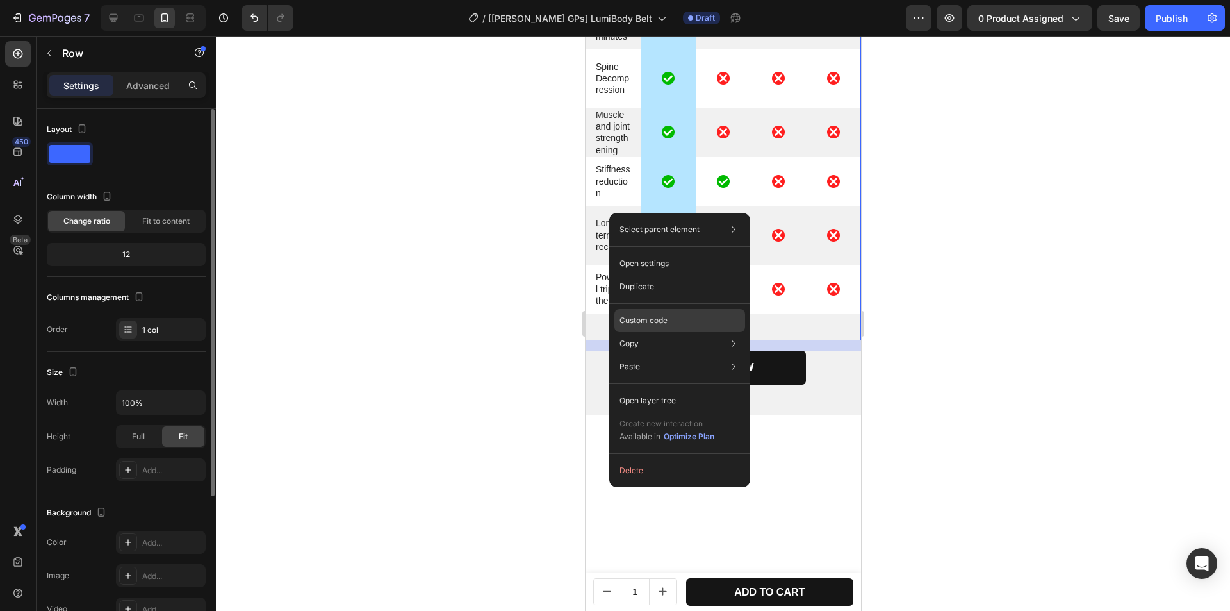
click at [660, 317] on p "Custom code" at bounding box center [643, 321] width 48 height 12
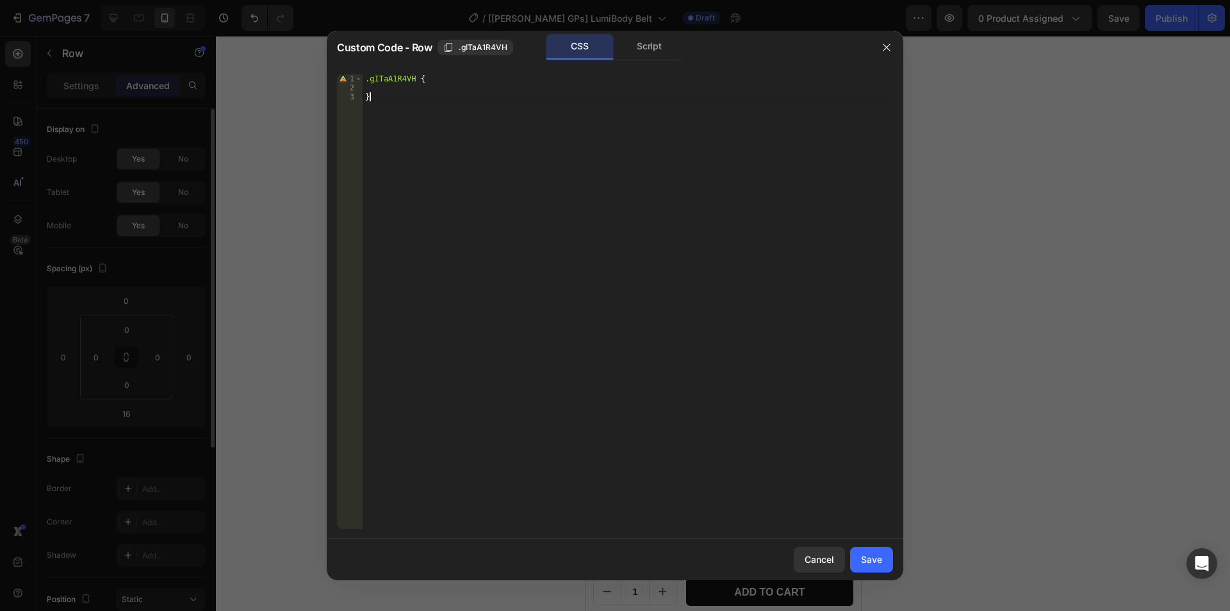
click at [432, 144] on div ".gITaA1R4VH { }" at bounding box center [628, 310] width 530 height 472
type textarea "@media only screen and (max-width: 767px){}"
click at [464, 45] on span ".gITaA1R4VH" at bounding box center [483, 48] width 49 height 12
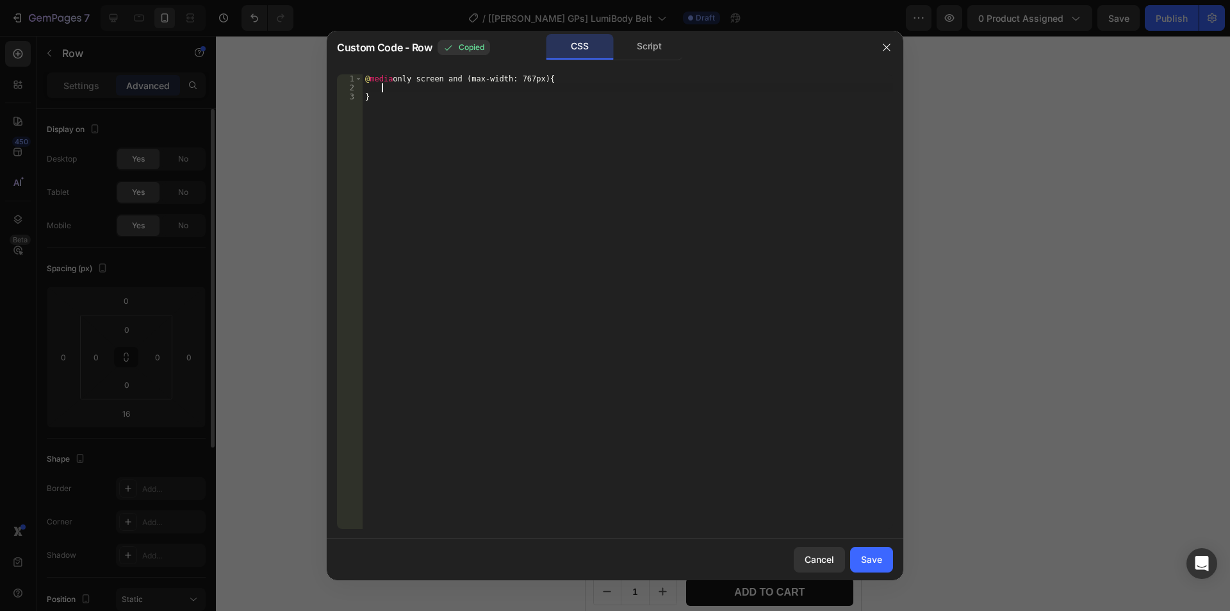
click at [423, 86] on div "@ media only screen and (max-width: 767px) { }" at bounding box center [628, 310] width 530 height 472
paste textarea ".gITaA1R4VH"
paste textarea "data-same-height-display-contents]"
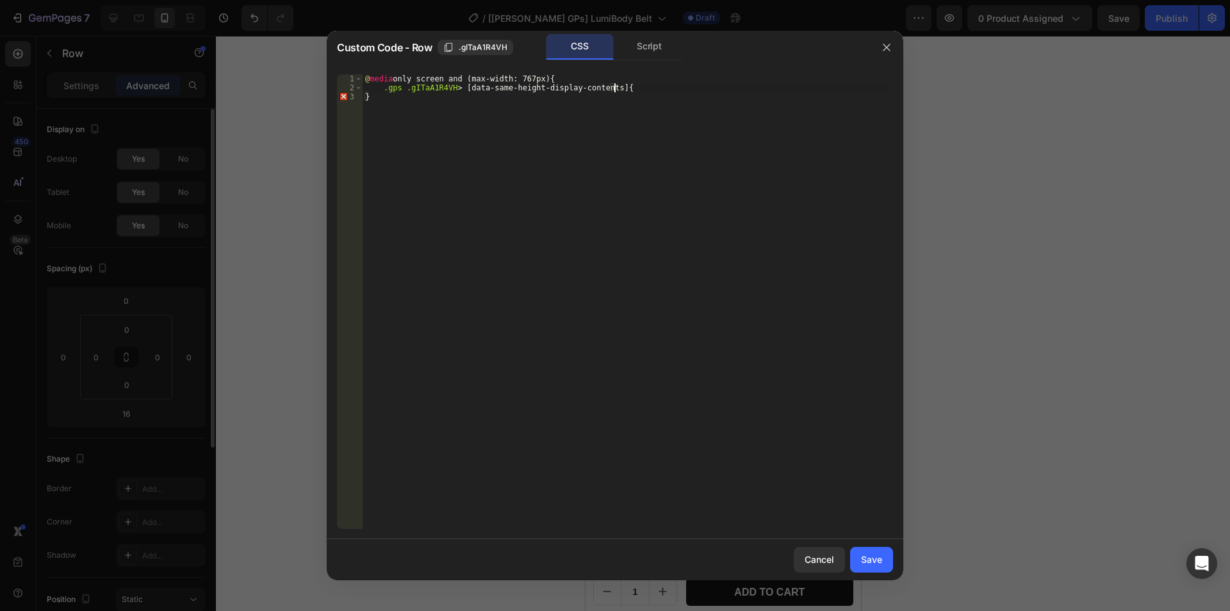
type textarea ".gps .gITaA1R4VH > [data-same-height-display-contents]{}"
drag, startPoint x: 382, startPoint y: 91, endPoint x: 609, endPoint y: 88, distance: 227.4
click at [609, 88] on div "@ media only screen and (max-width: 767px) { .gps .gITaA1R4VH > [ data-same-hei…" at bounding box center [628, 310] width 530 height 472
click at [426, 106] on div "@ media only screen and (max-width: 767px) { .gps .gITaA1R4VH > [ data-same-hei…" at bounding box center [628, 310] width 530 height 472
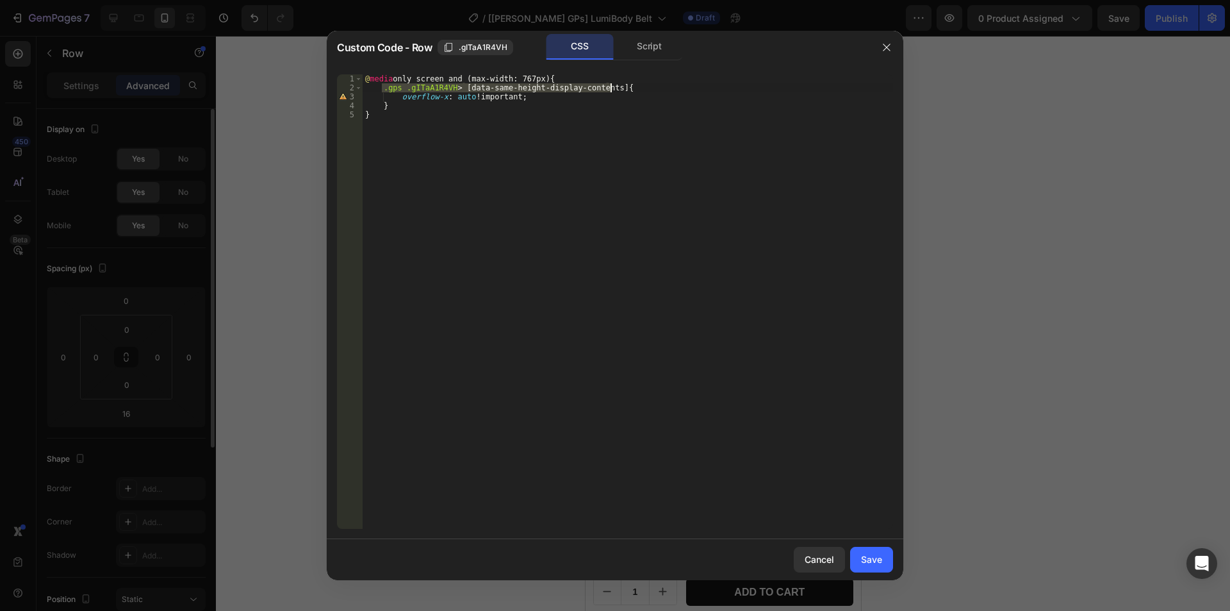
type textarea "}"
paste textarea ".gps .gITaA1R4VH > [data-same-height-display-contents]"
paste textarea "gp-row"
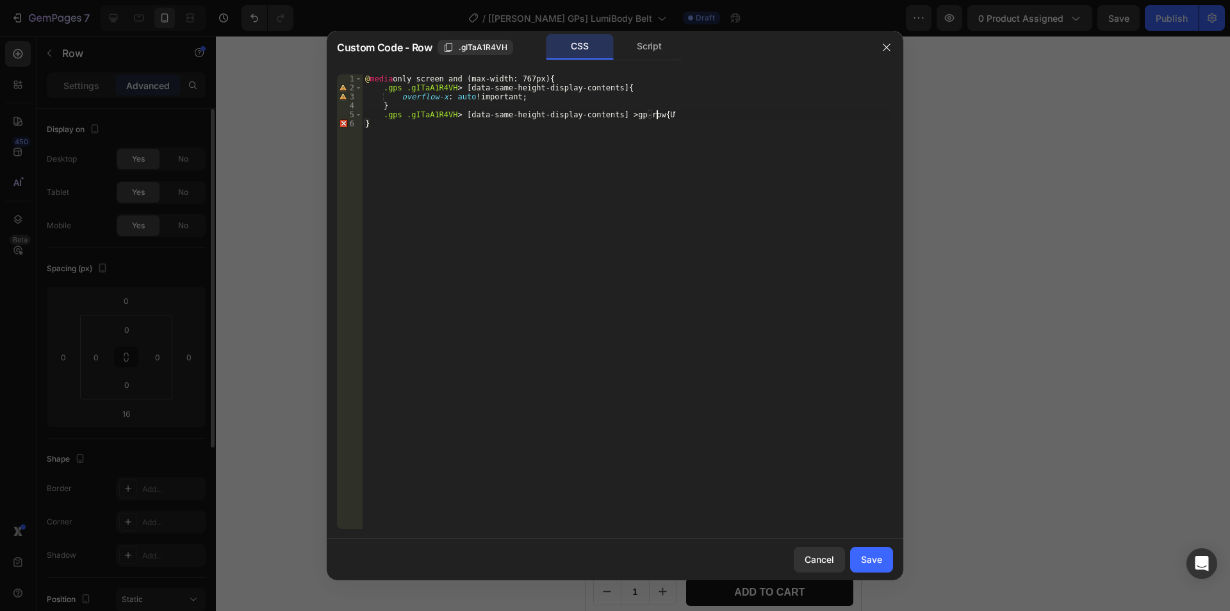
type textarea ".gps .gITaA1R4VH > [data-same-height-display-contents] > gp-row{}"
type textarea "min-width: 200% !"
click at [879, 559] on div "Save" at bounding box center [871, 558] width 21 height 13
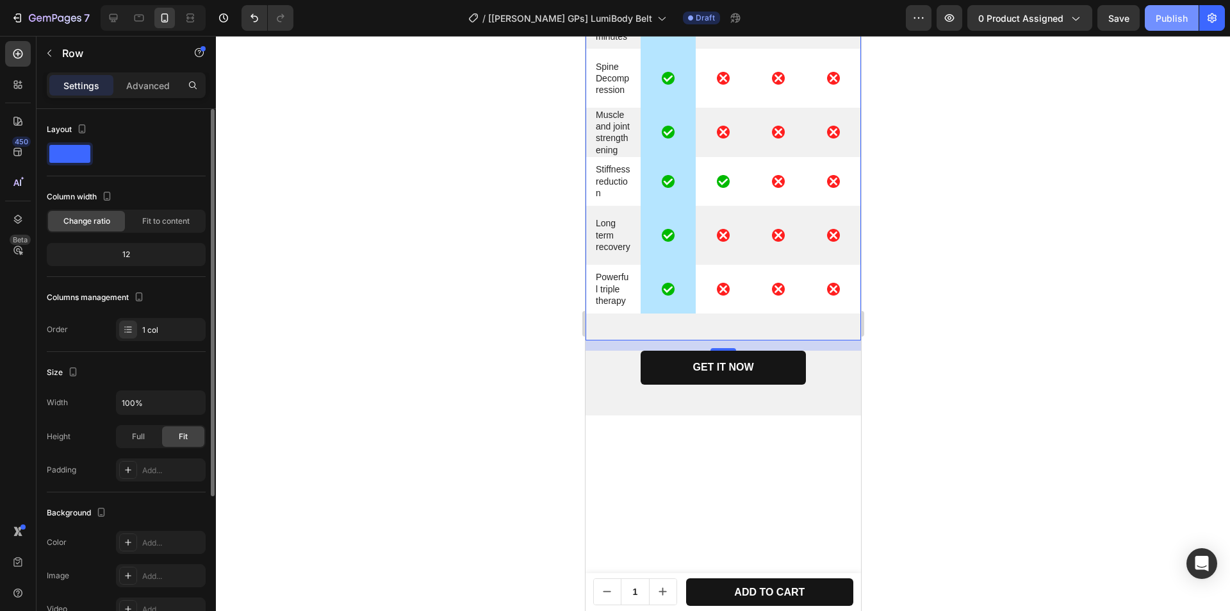
click at [1168, 26] on button "Publish" at bounding box center [1172, 18] width 54 height 26
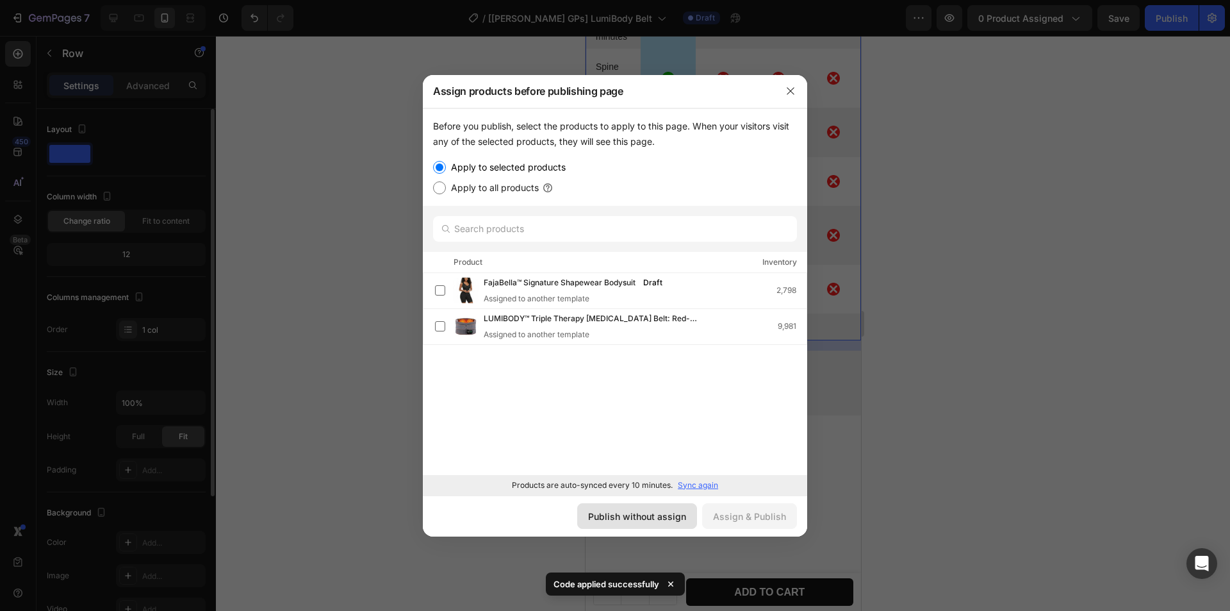
click at [642, 511] on div "Publish without assign" at bounding box center [637, 515] width 98 height 13
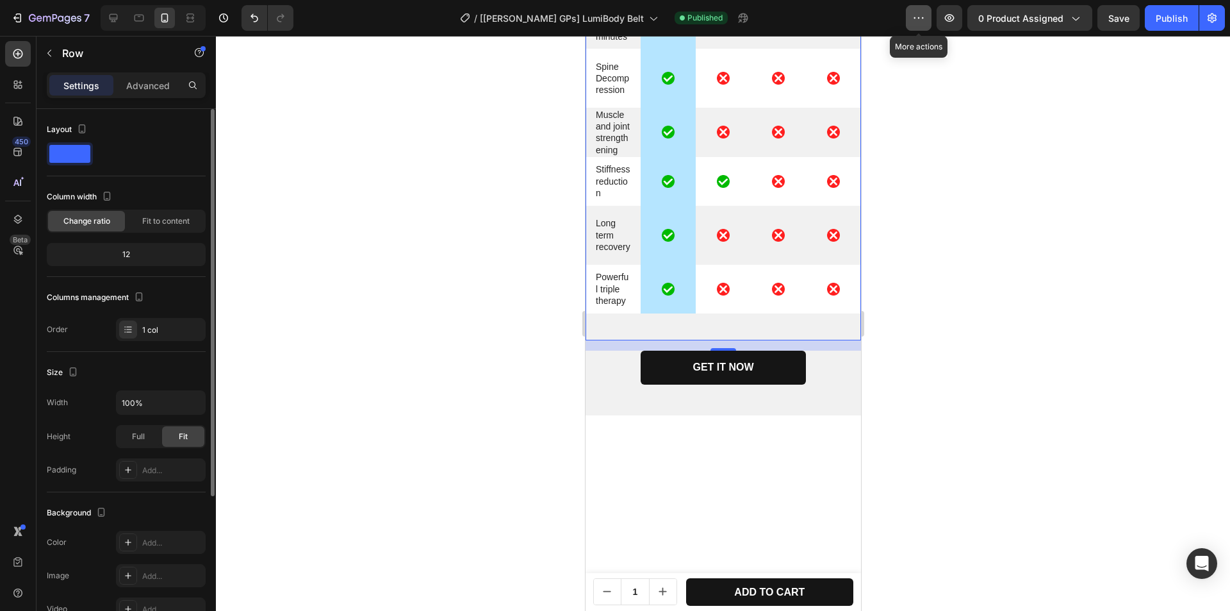
click at [920, 14] on icon "button" at bounding box center [918, 18] width 13 height 13
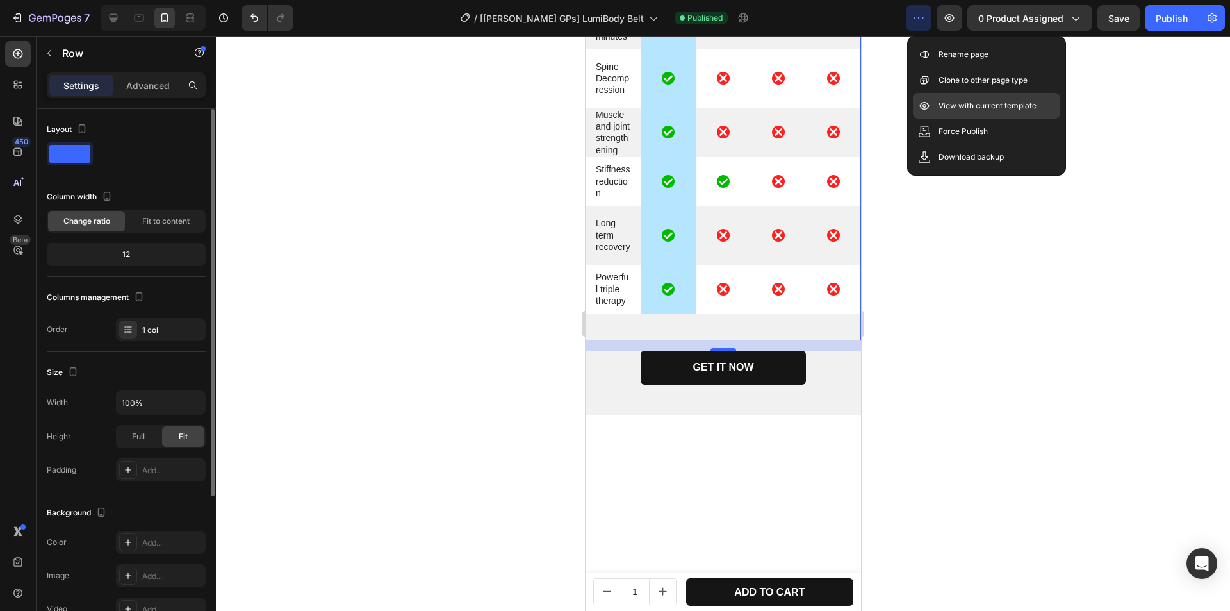
click at [979, 105] on p "View with current template" at bounding box center [988, 105] width 98 height 13
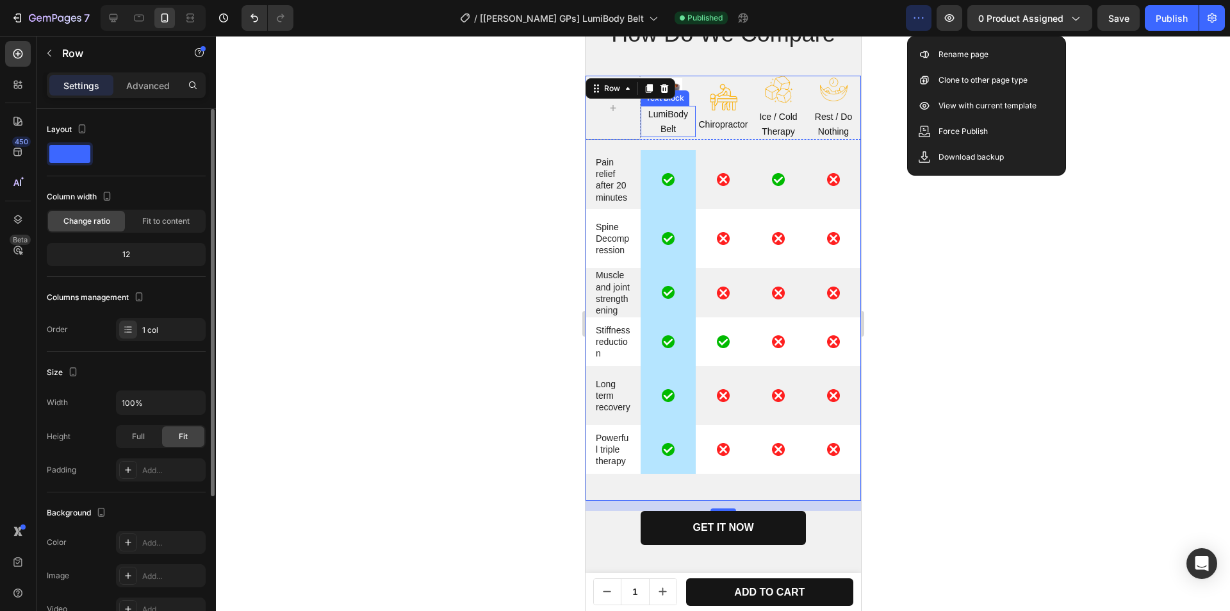
scroll to position [4696, 0]
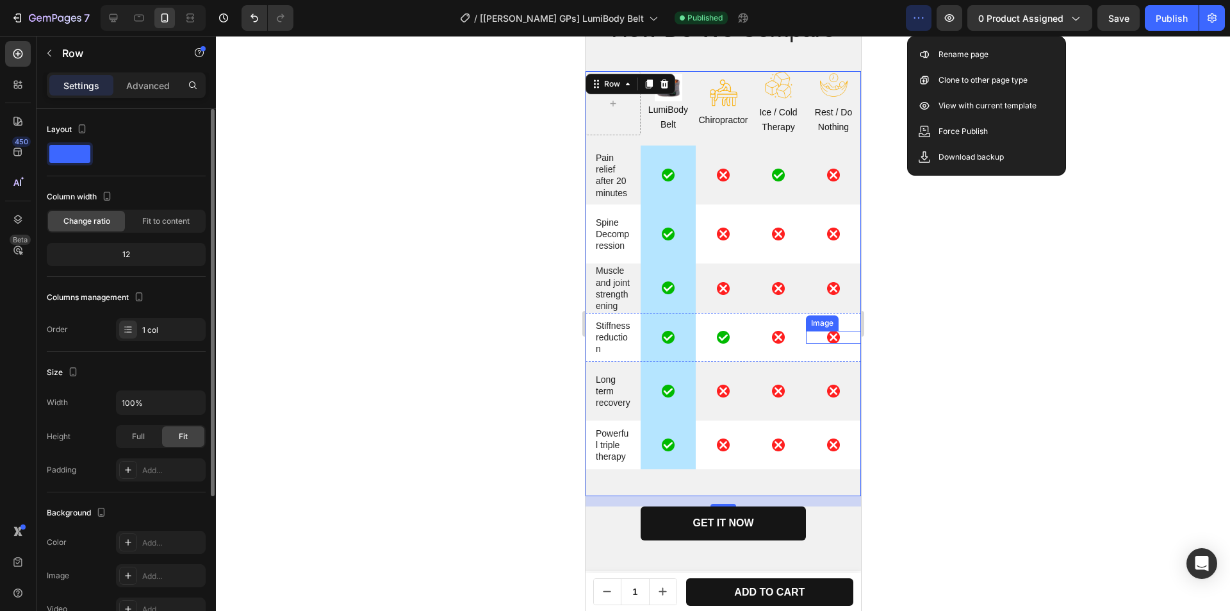
click at [1056, 276] on div at bounding box center [723, 323] width 1014 height 575
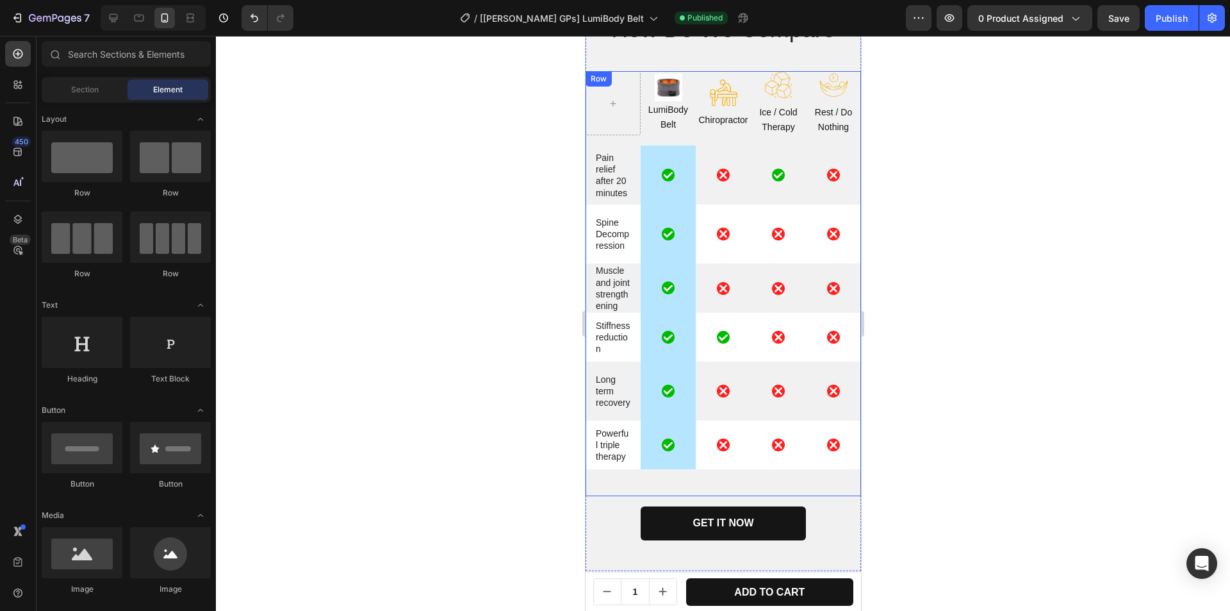
click at [637, 140] on div "Image LumiBody Belt Text Block Image Chiropractor Text Block Image Ice / Cold T…" at bounding box center [722, 283] width 275 height 425
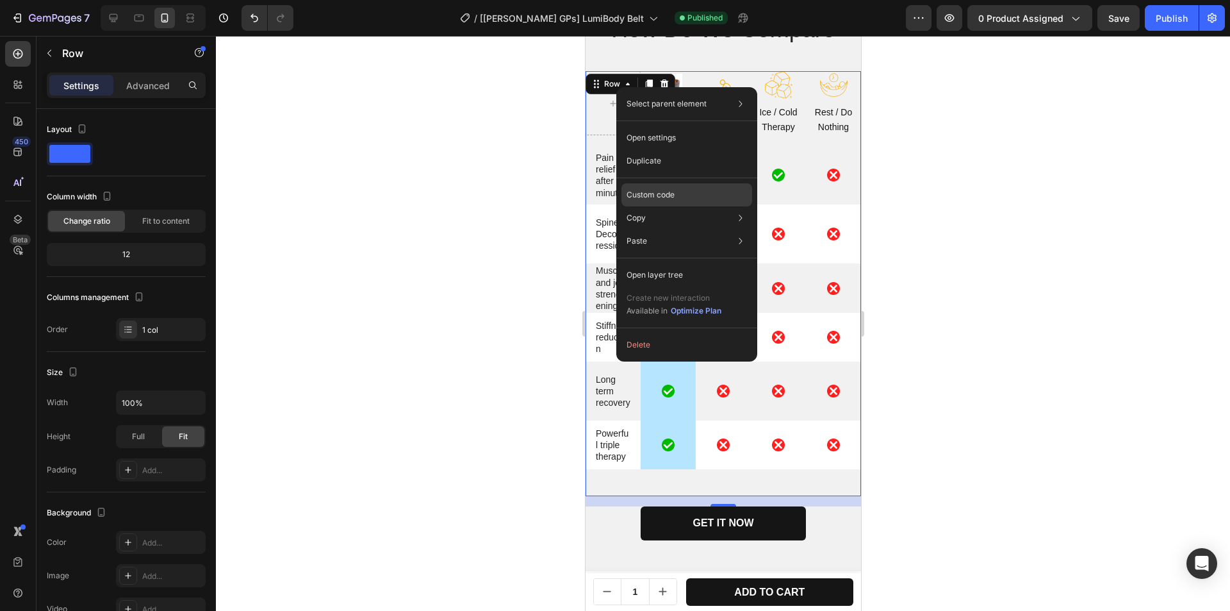
click at [643, 195] on p "Custom code" at bounding box center [651, 195] width 48 height 12
